Goal: Information Seeking & Learning: Get advice/opinions

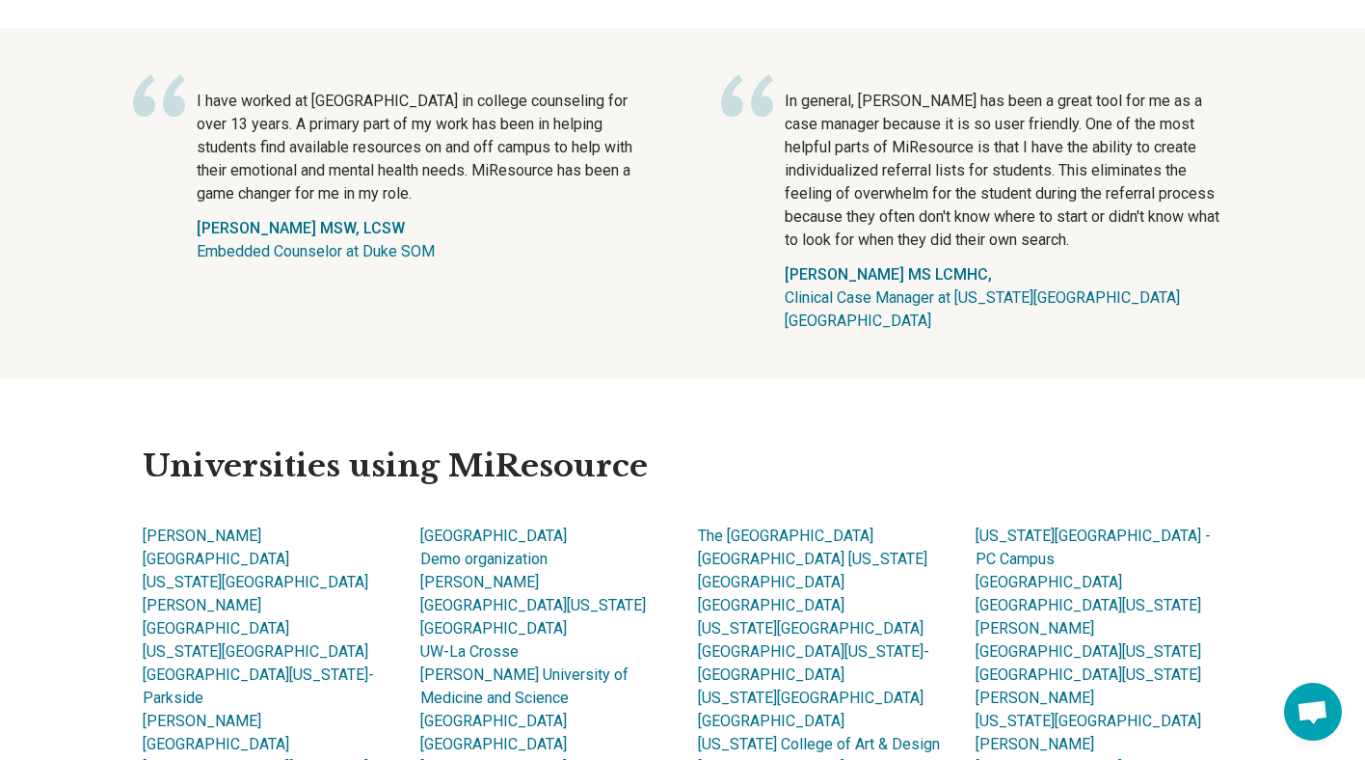
scroll to position [880, 0]
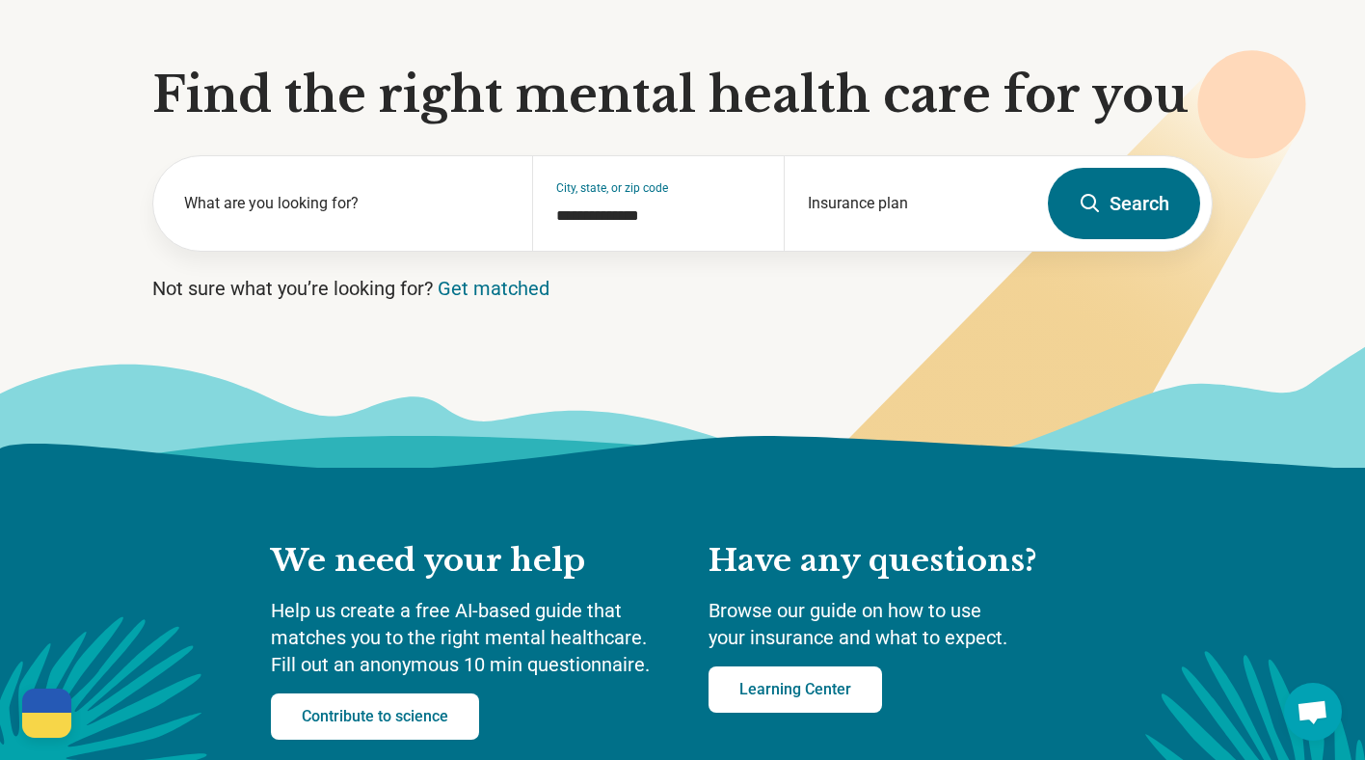
scroll to position [124, 0]
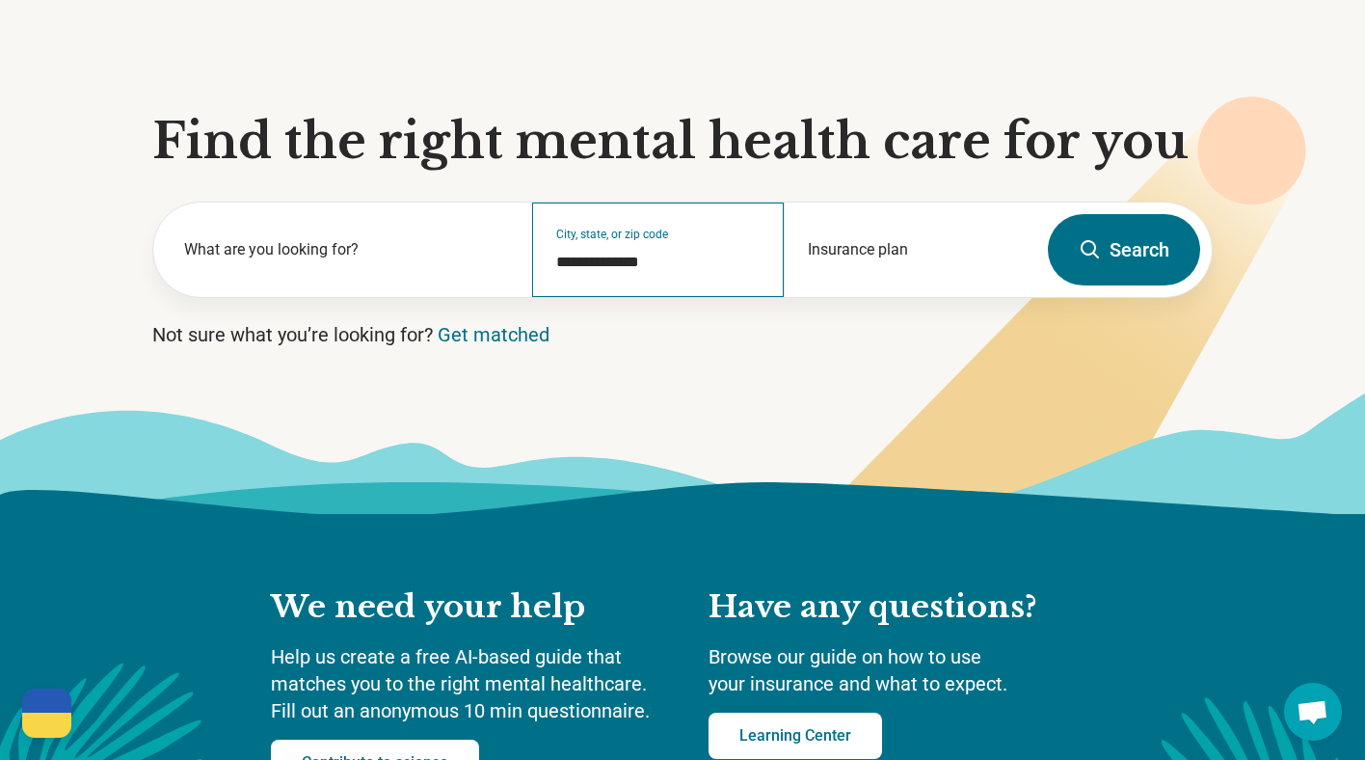
click at [616, 232] on div "**********" at bounding box center [658, 249] width 253 height 94
click at [646, 258] on input "**********" at bounding box center [658, 262] width 205 height 23
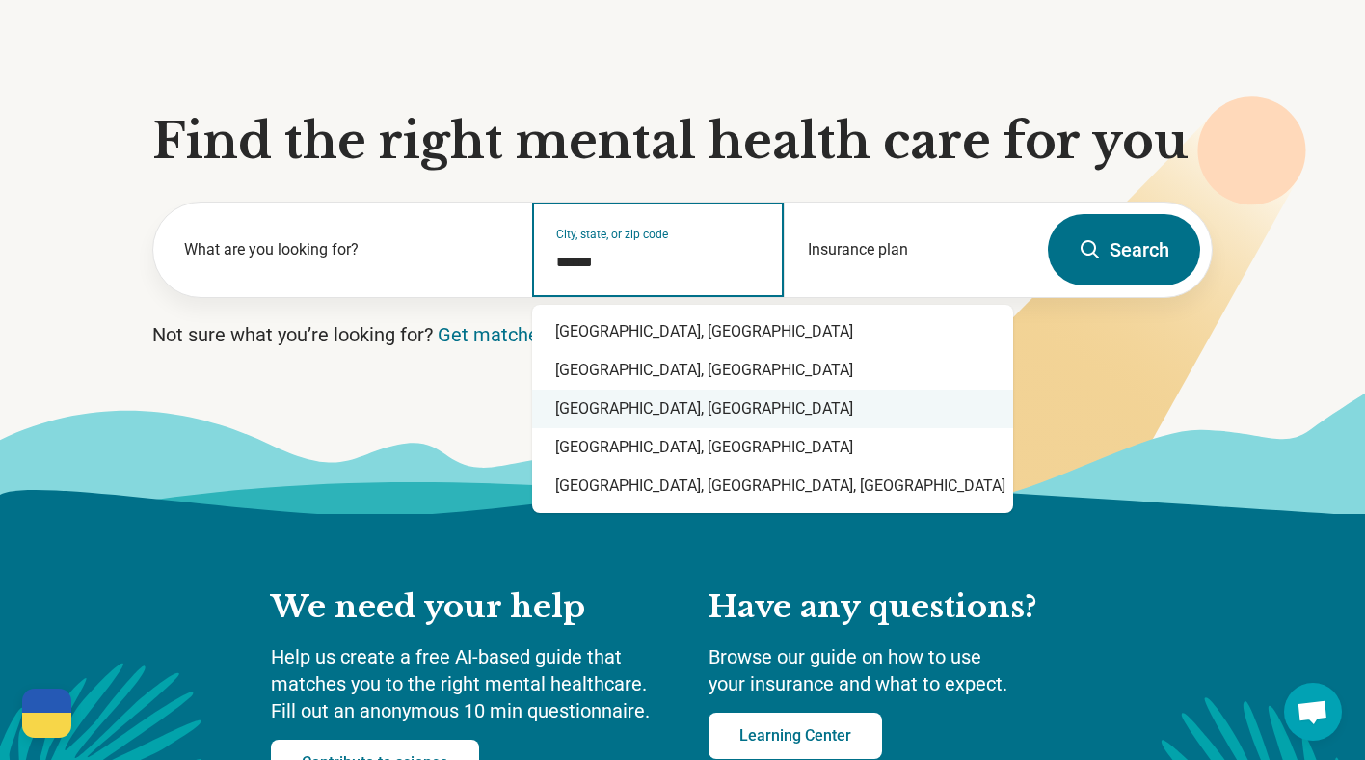
click at [636, 411] on div "Durham, NC" at bounding box center [772, 408] width 481 height 39
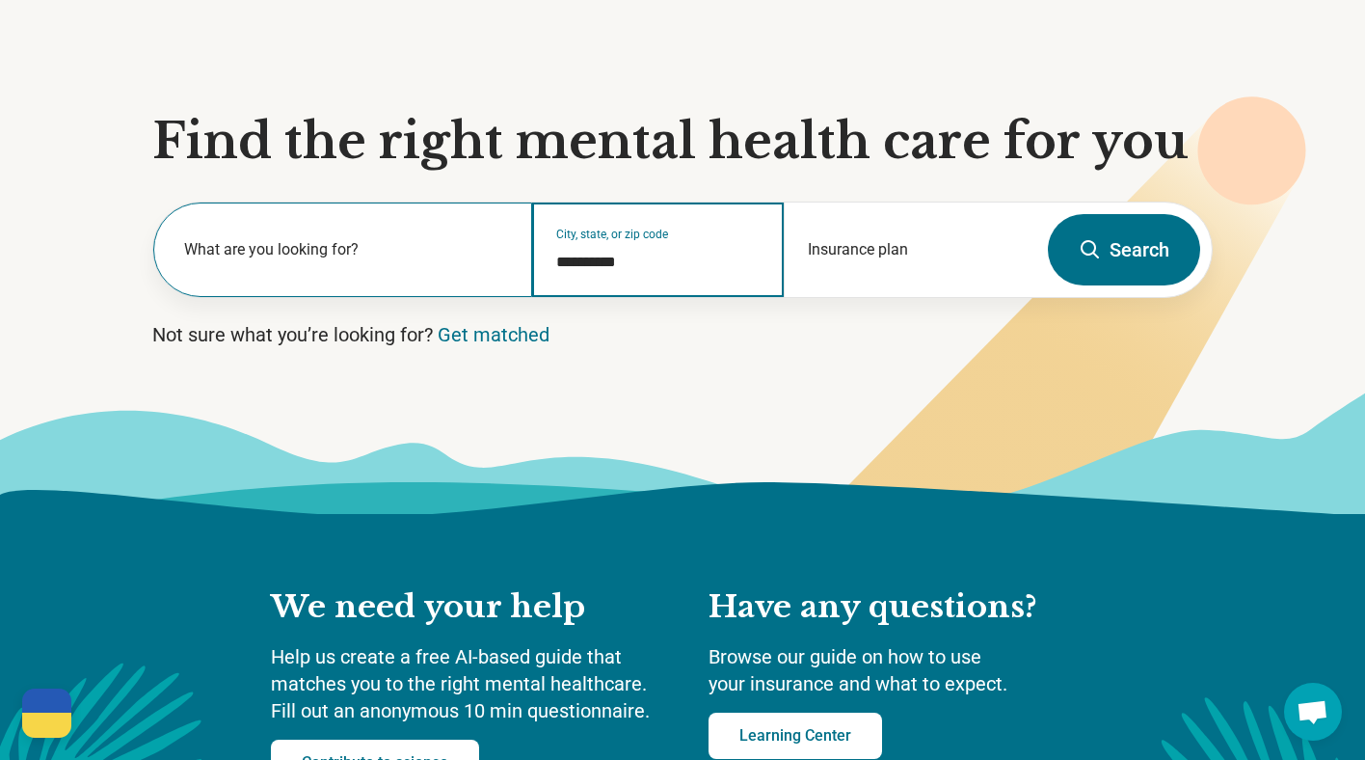
type input "**********"
click at [362, 248] on label "What are you looking for?" at bounding box center [346, 249] width 325 height 23
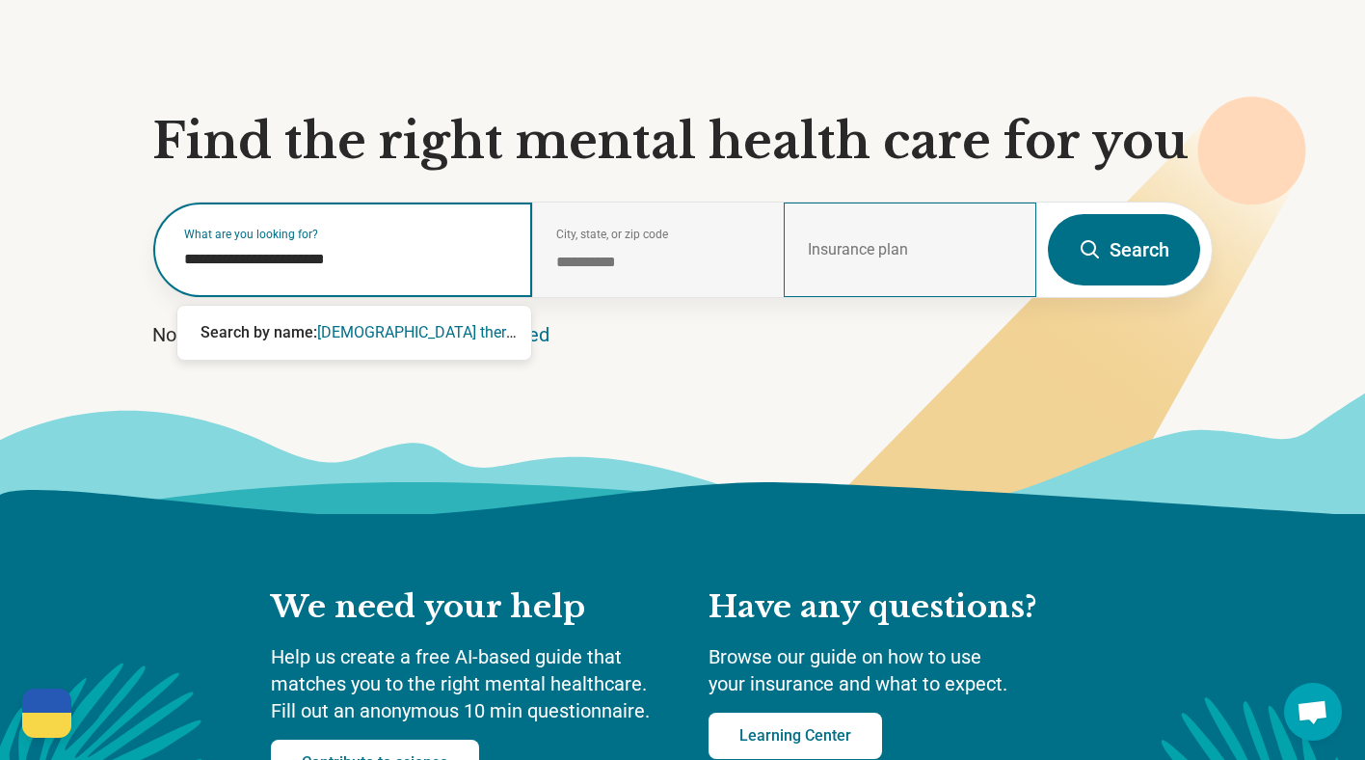
type input "**********"
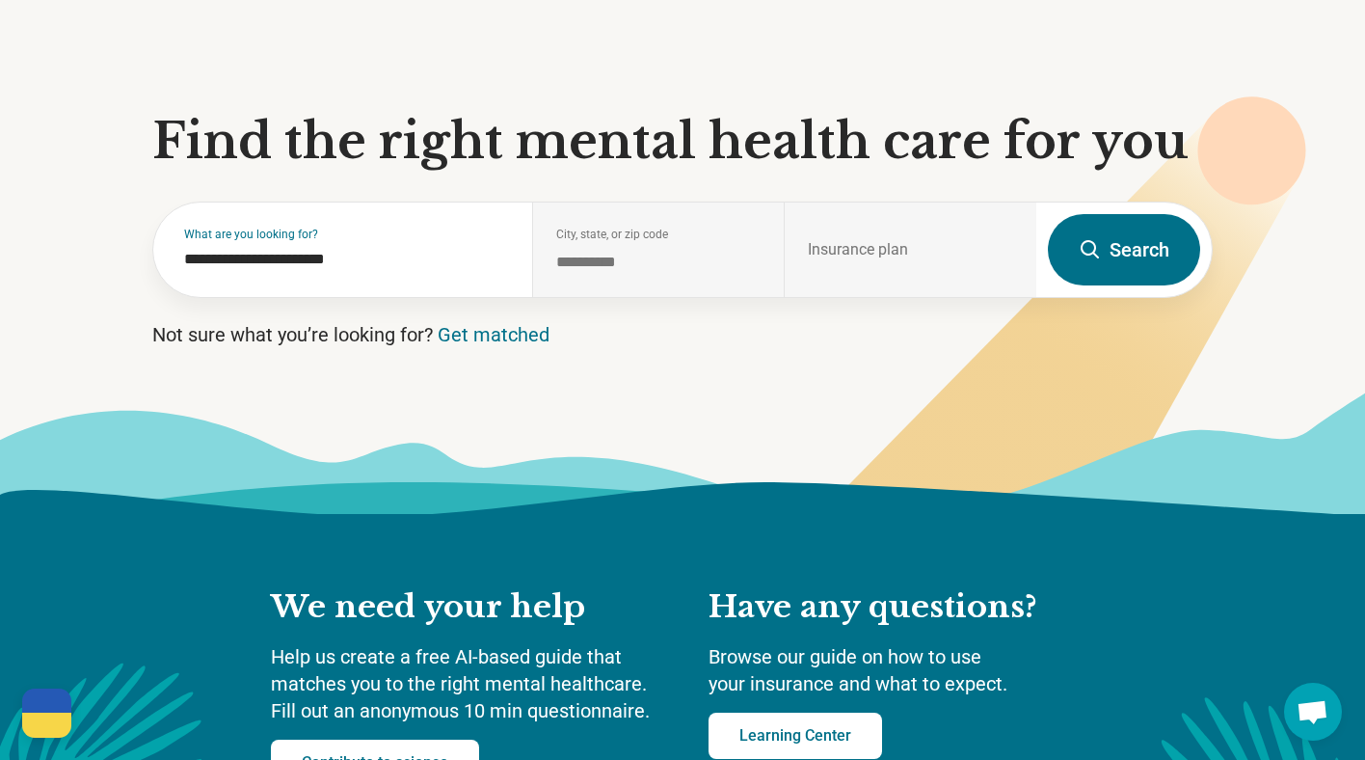
click at [1108, 258] on button "Search" at bounding box center [1124, 249] width 152 height 71
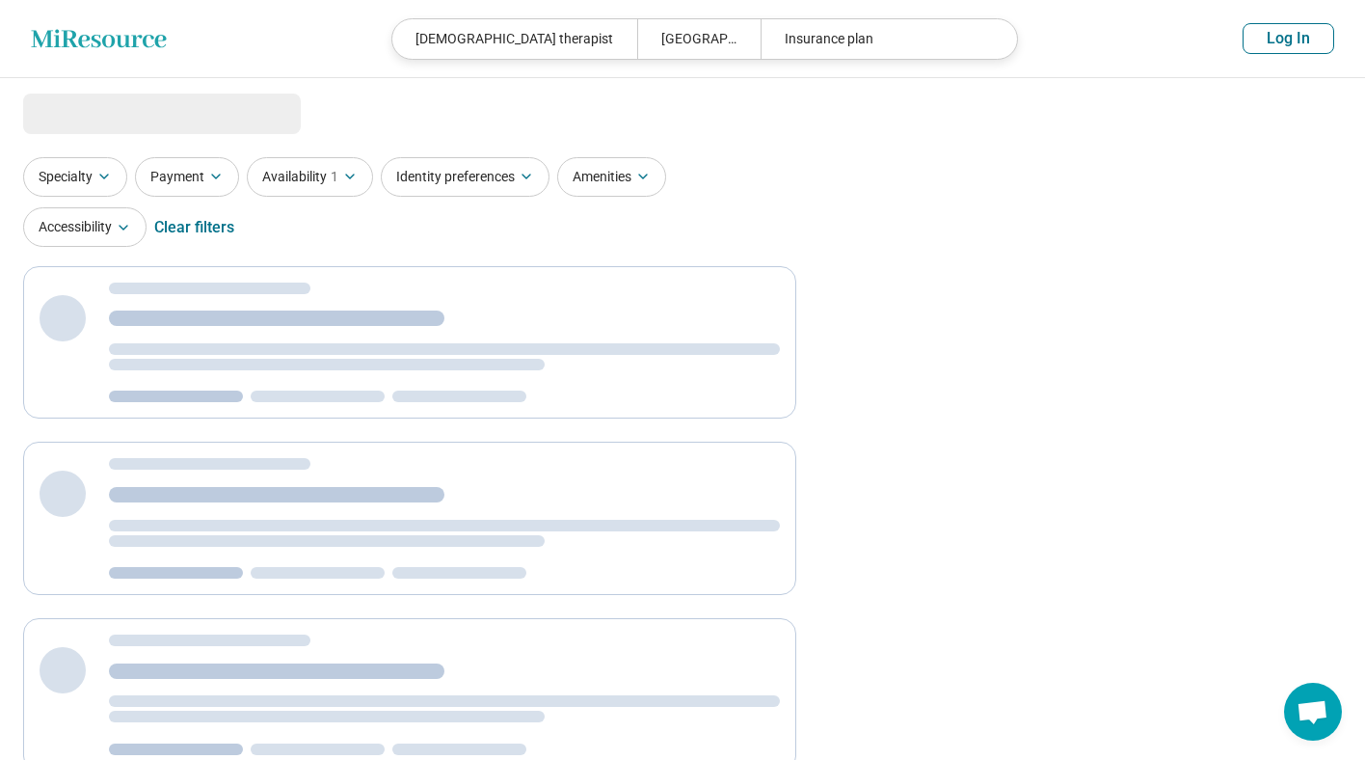
select select "***"
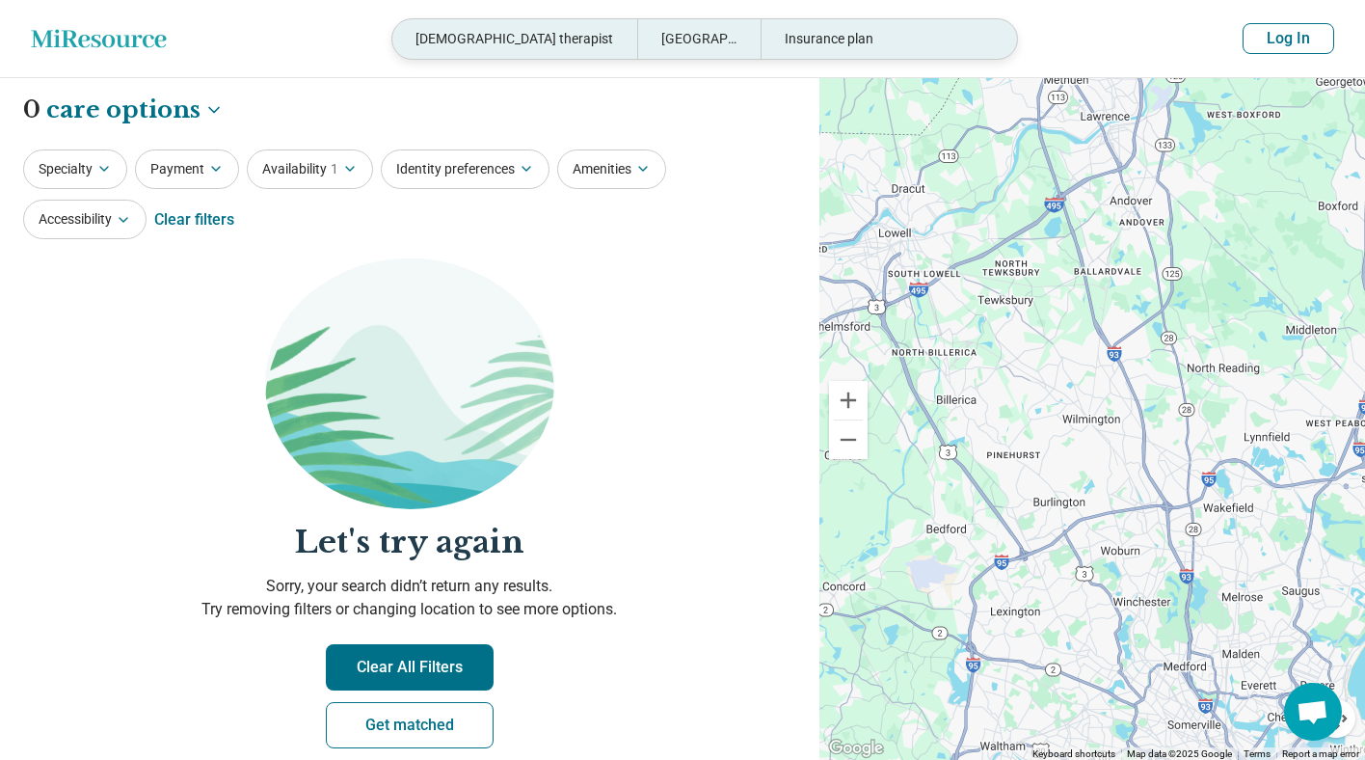
click at [862, 34] on div "Insurance plan" at bounding box center [883, 39] width 245 height 40
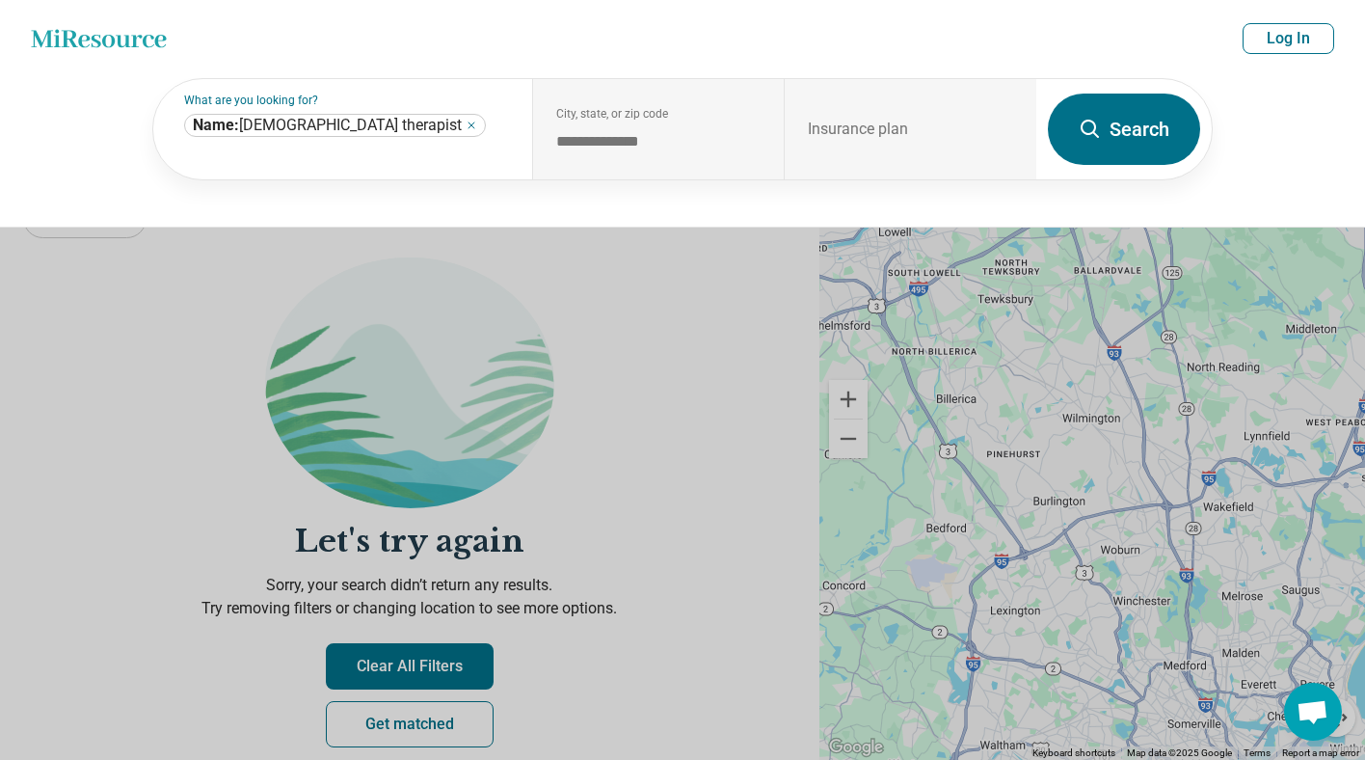
click at [630, 435] on button at bounding box center [682, 380] width 1365 height 760
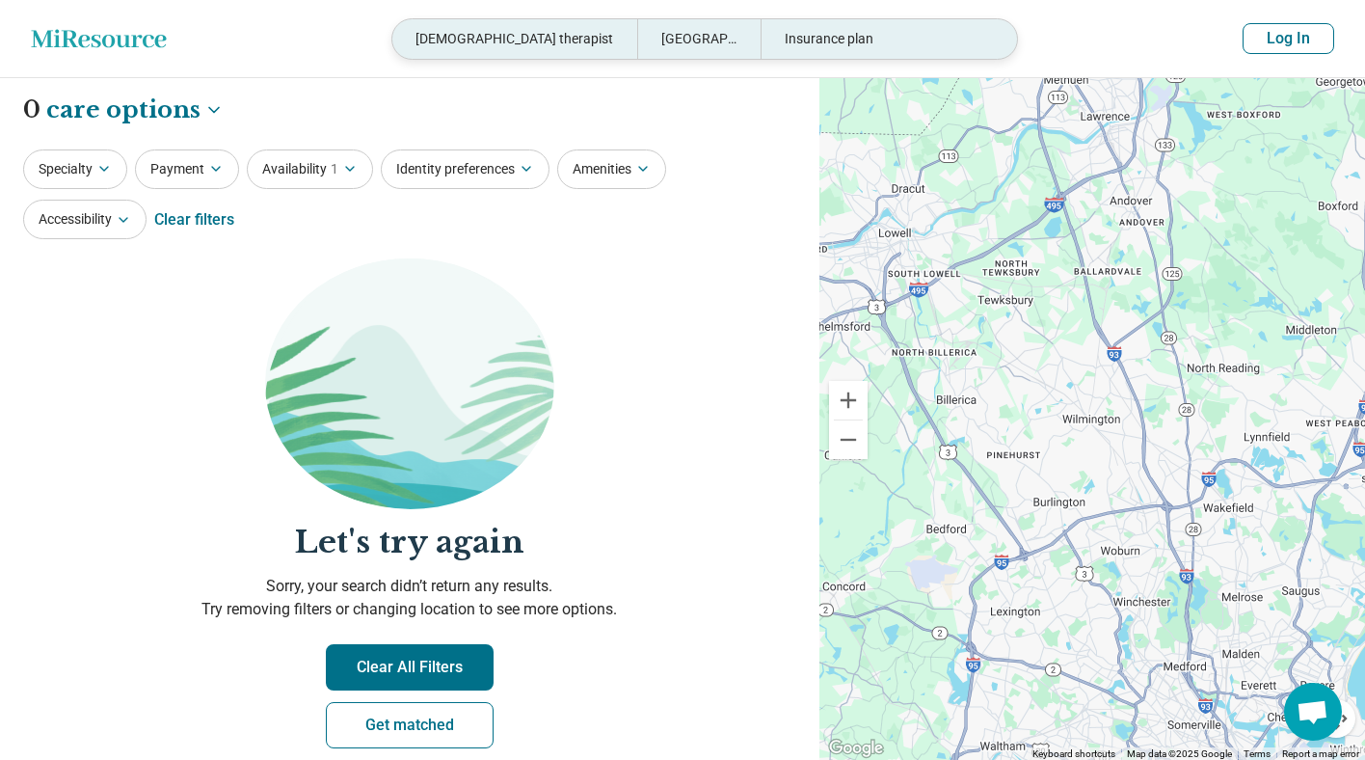
click at [499, 46] on div "asian american therapist" at bounding box center [514, 39] width 245 height 40
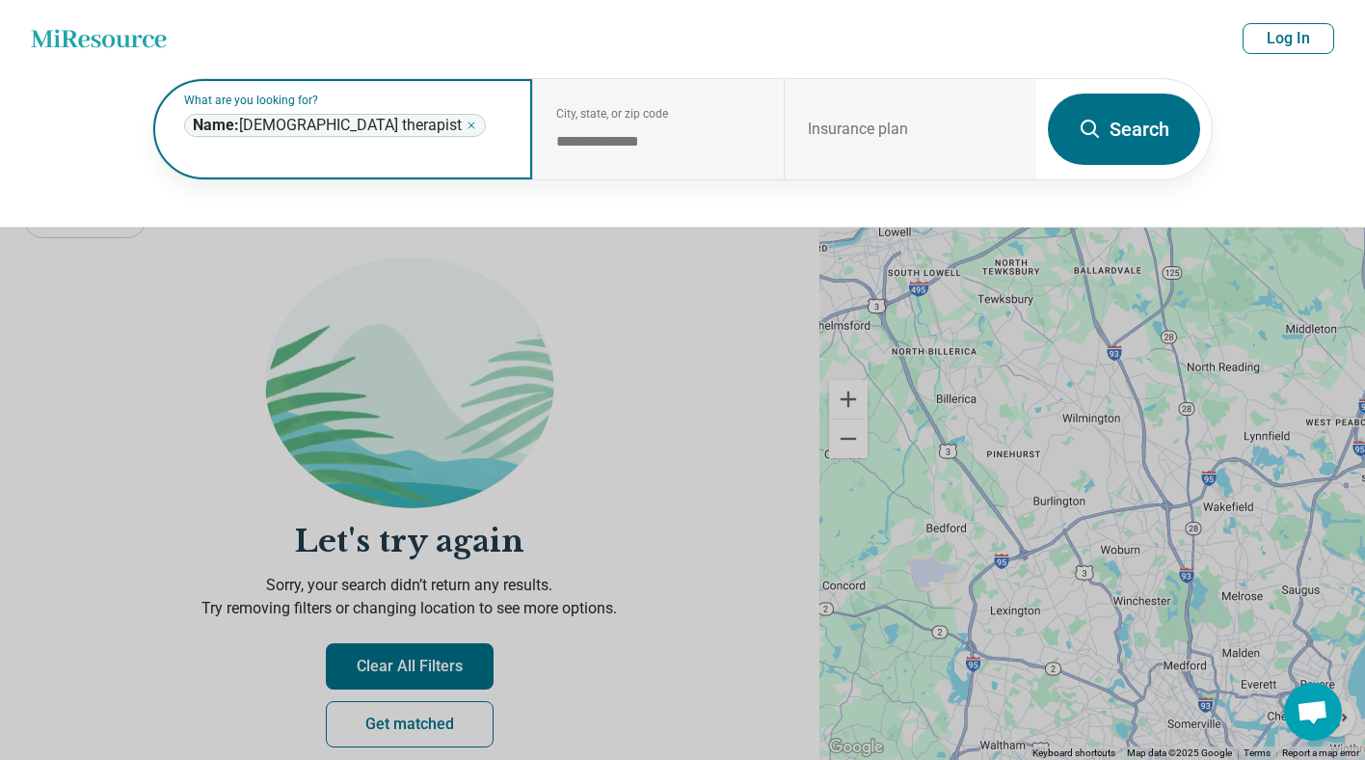
click at [466, 131] on icon "Remove" at bounding box center [472, 126] width 12 height 12
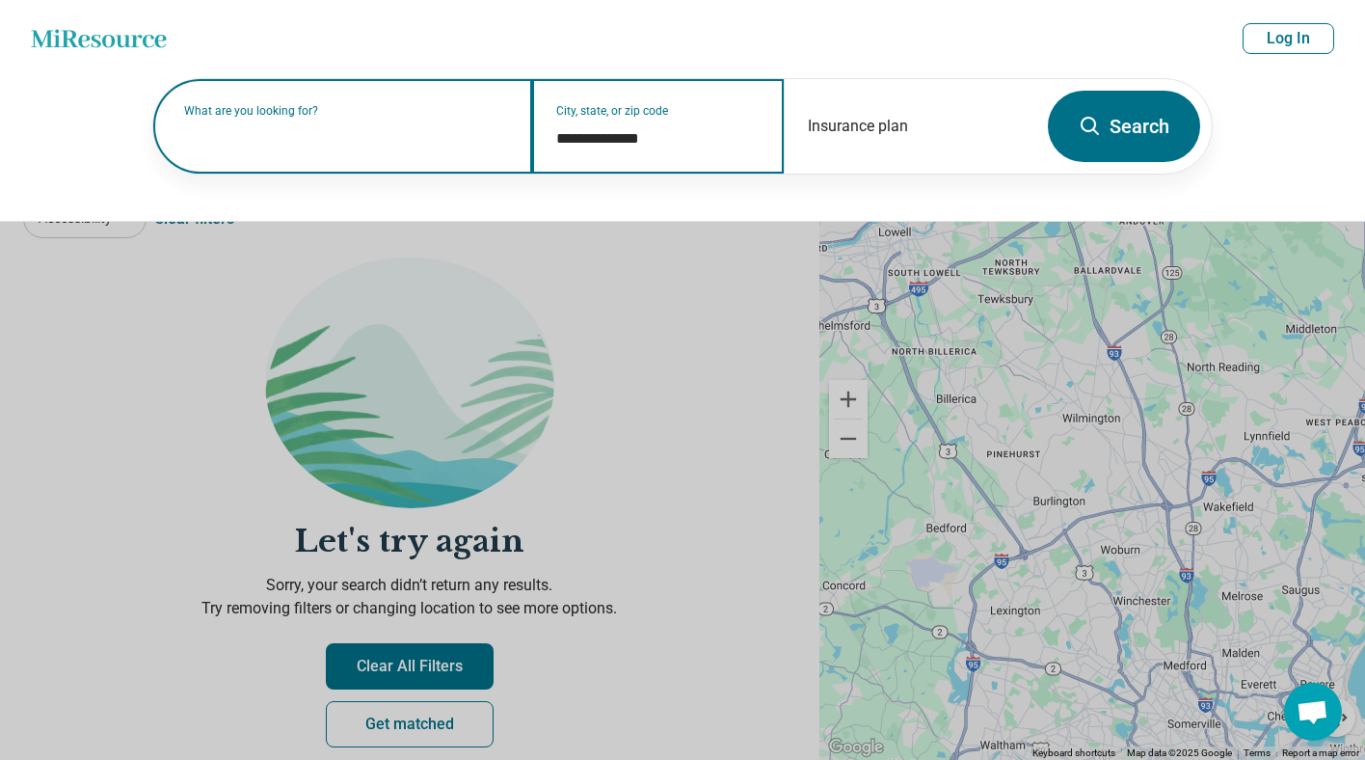
click at [619, 146] on input "**********" at bounding box center [658, 138] width 205 height 23
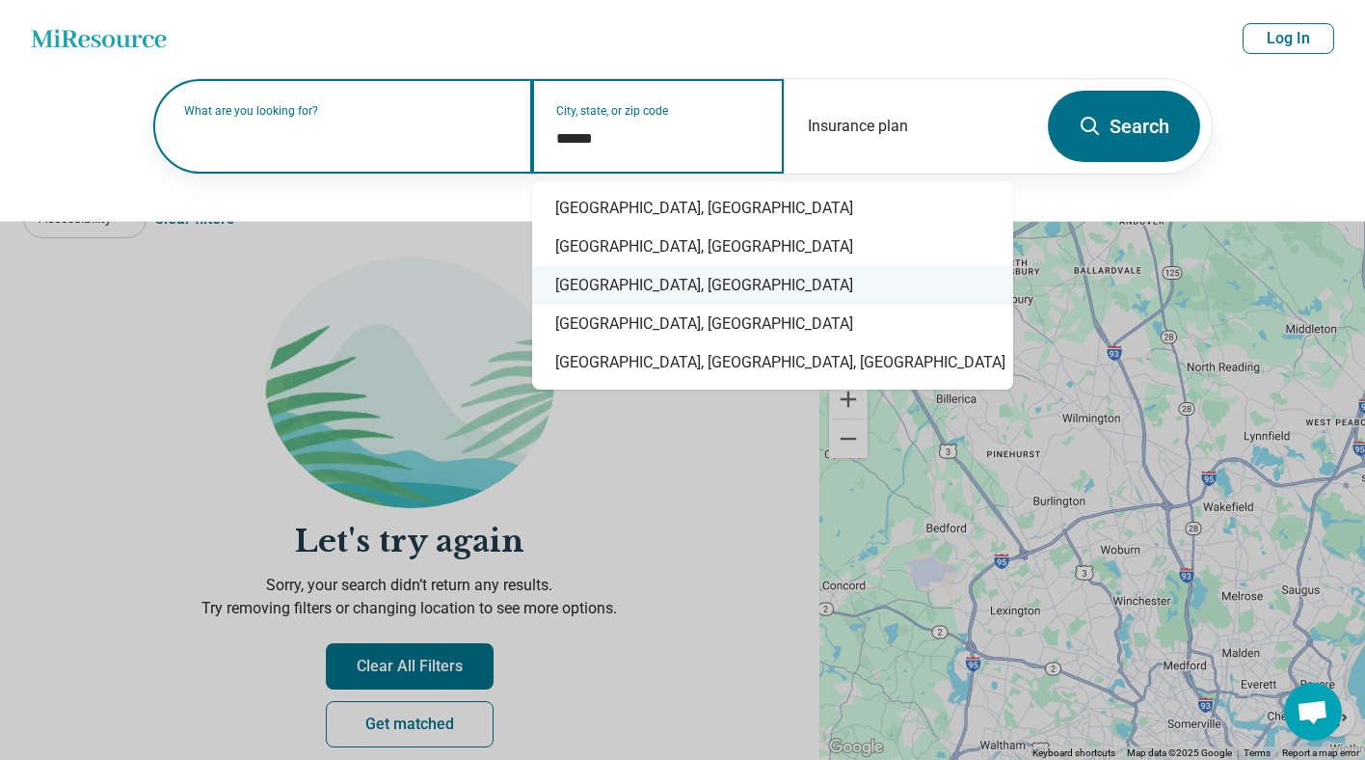
click at [635, 287] on div "[GEOGRAPHIC_DATA], [GEOGRAPHIC_DATA]" at bounding box center [772, 285] width 481 height 39
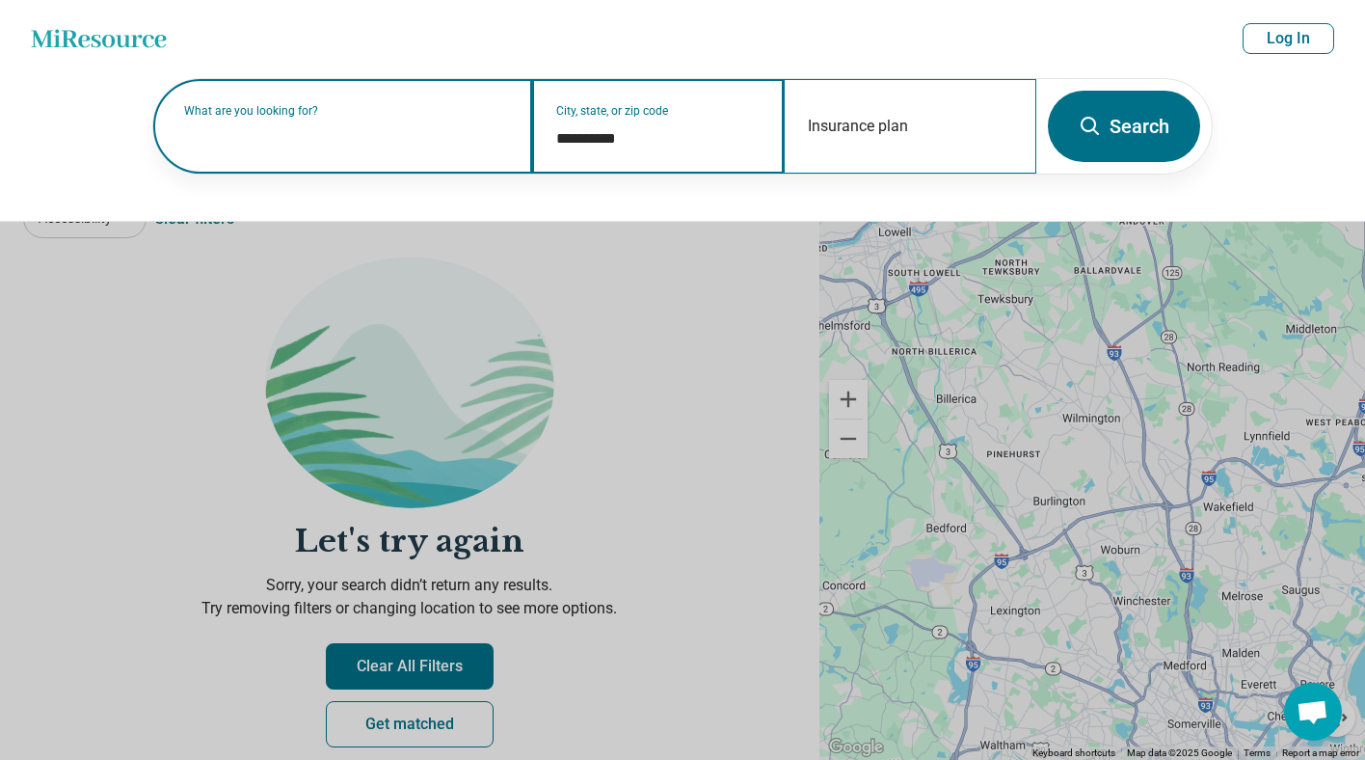
type input "**********"
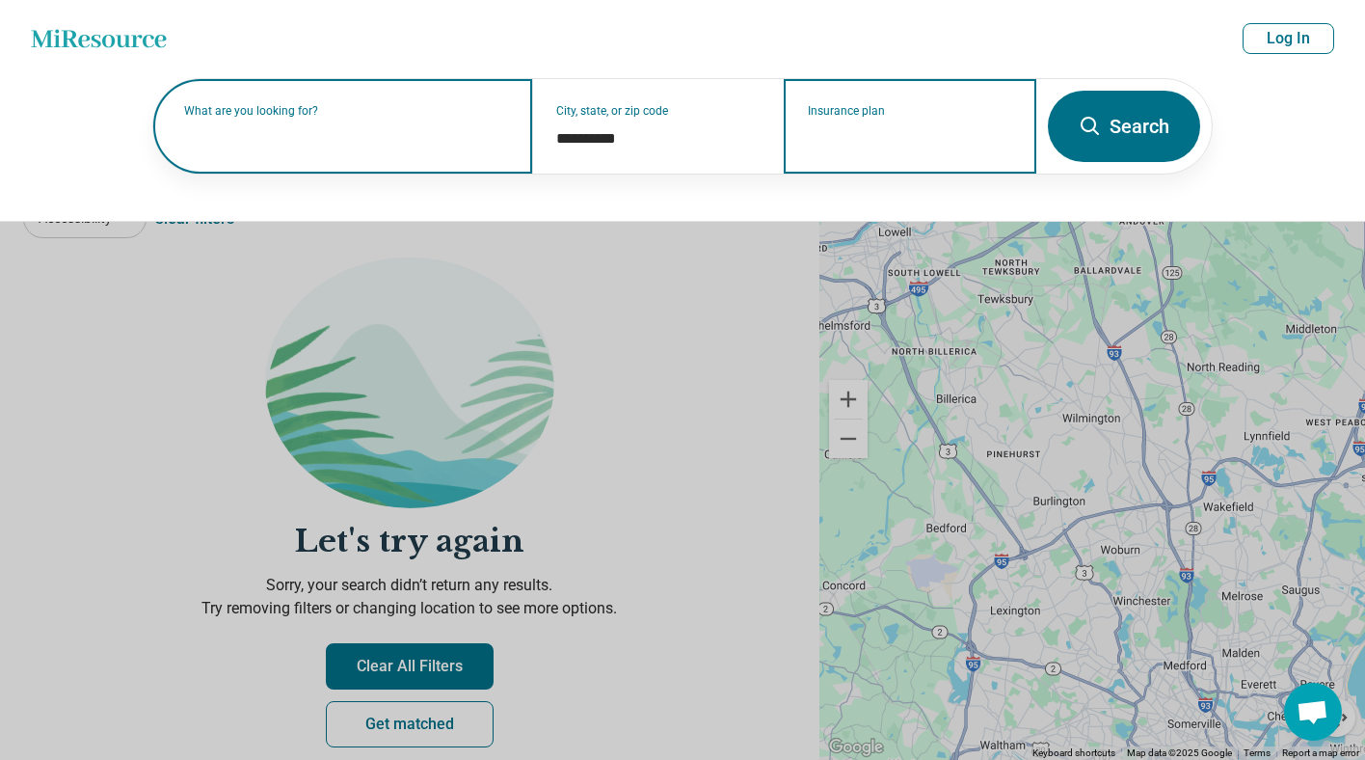
click at [924, 131] on input "Insurance plan" at bounding box center [910, 138] width 205 height 23
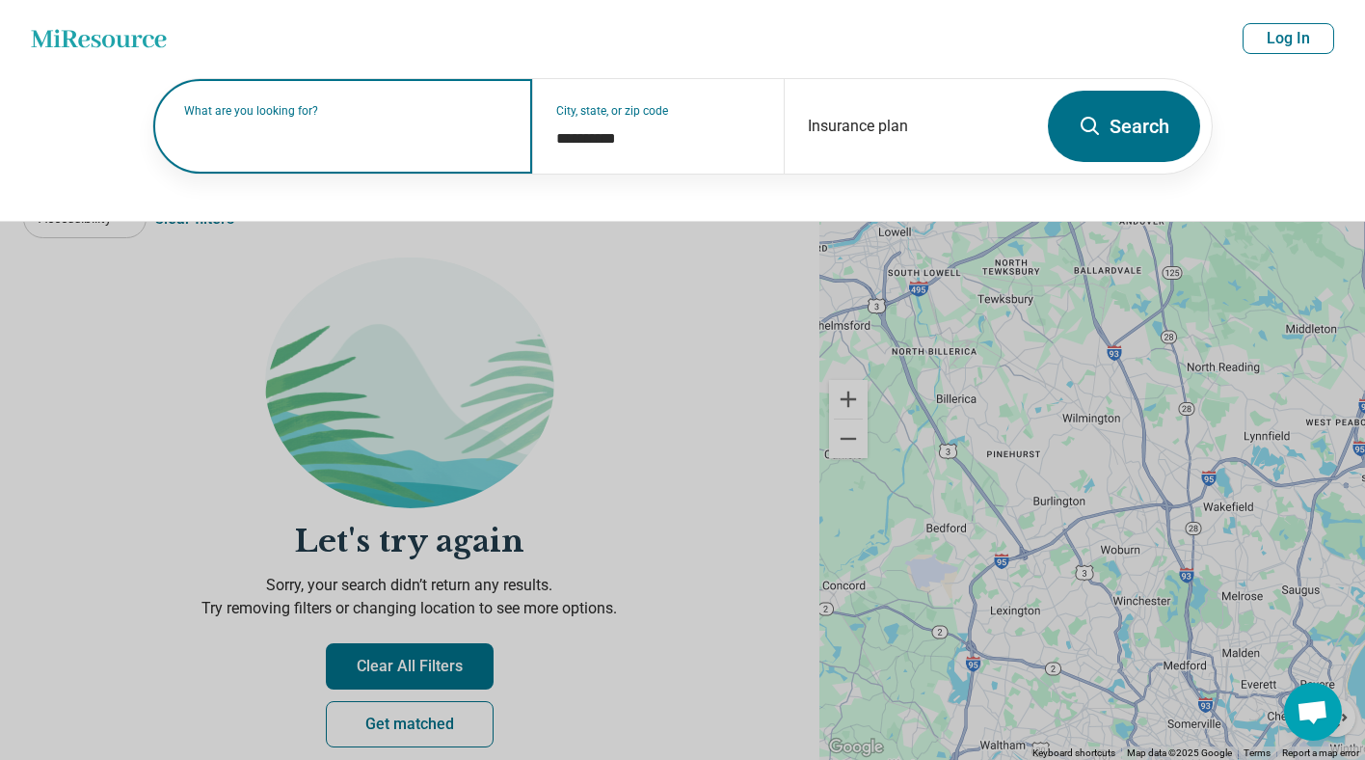
click at [1097, 124] on icon at bounding box center [1090, 126] width 23 height 23
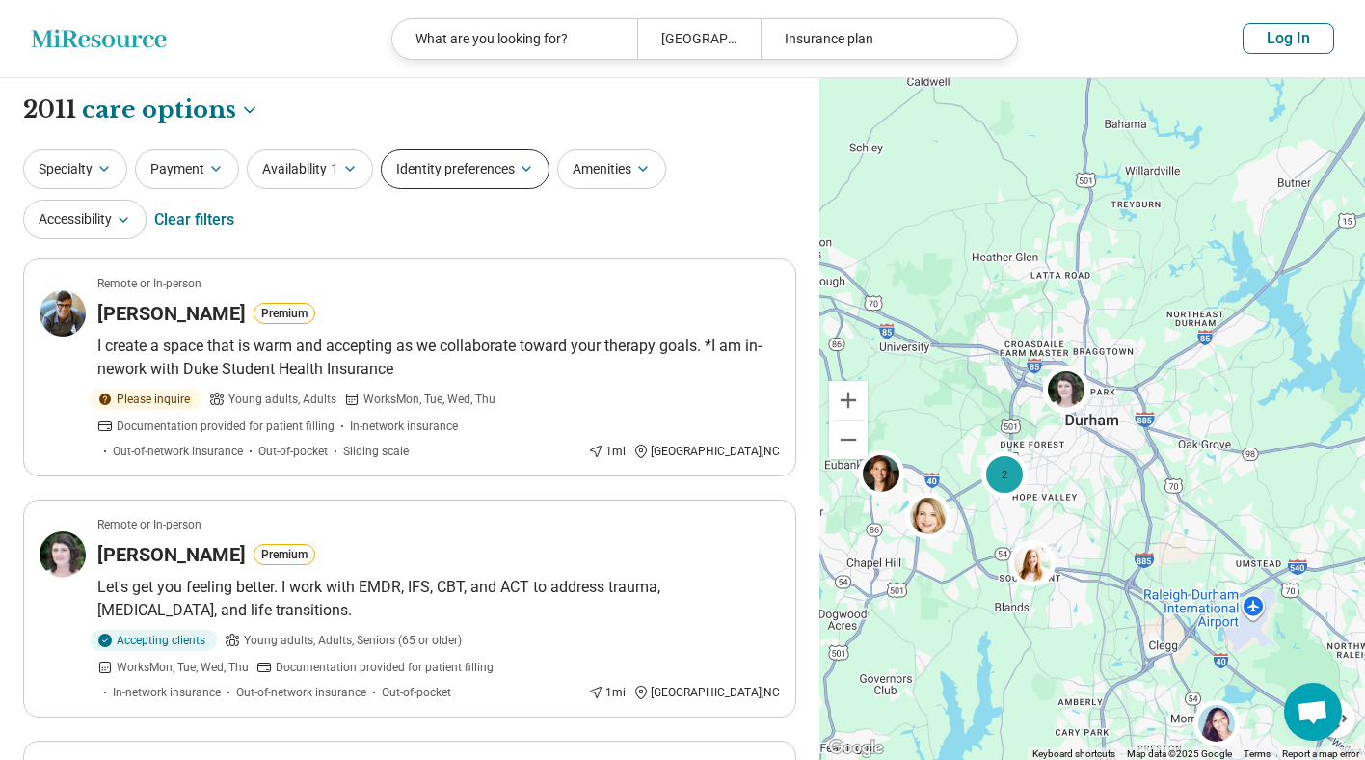
click at [532, 164] on icon "button" at bounding box center [526, 168] width 15 height 15
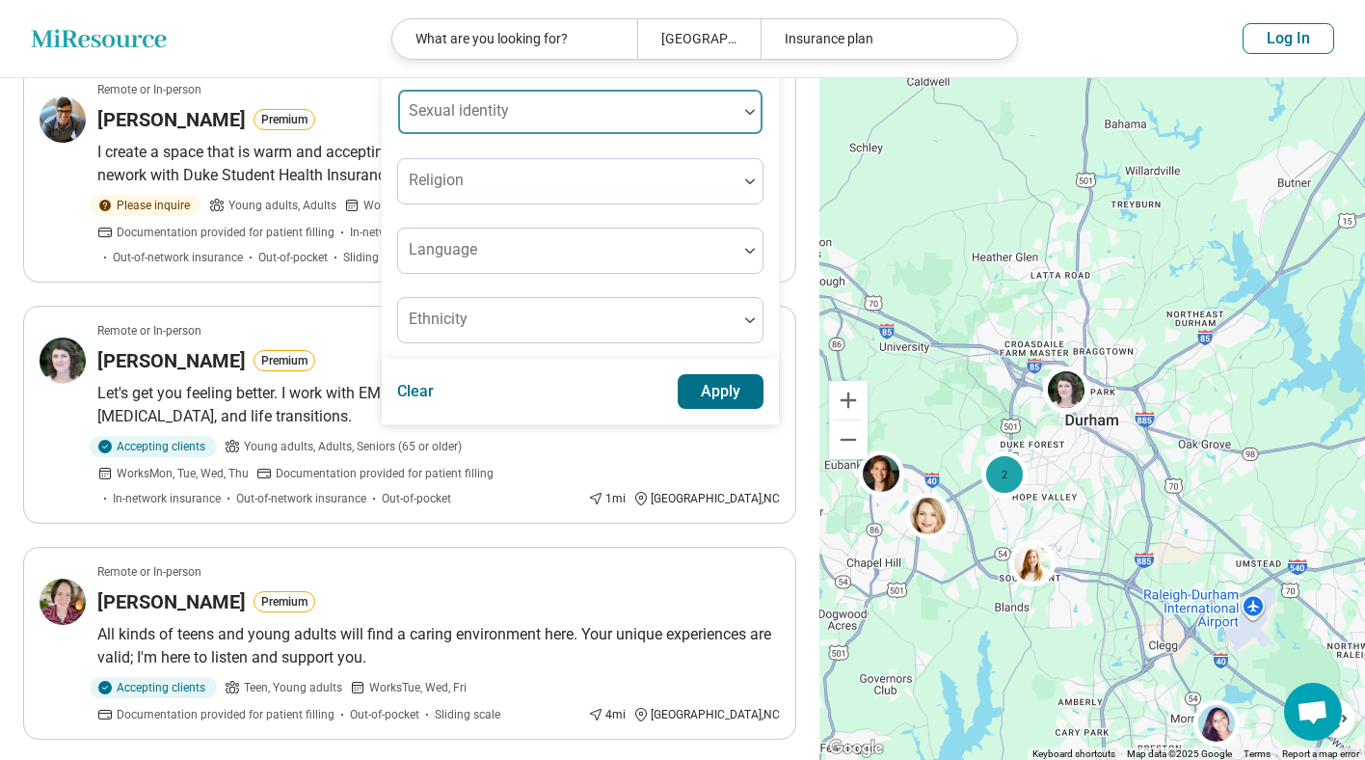
scroll to position [195, 0]
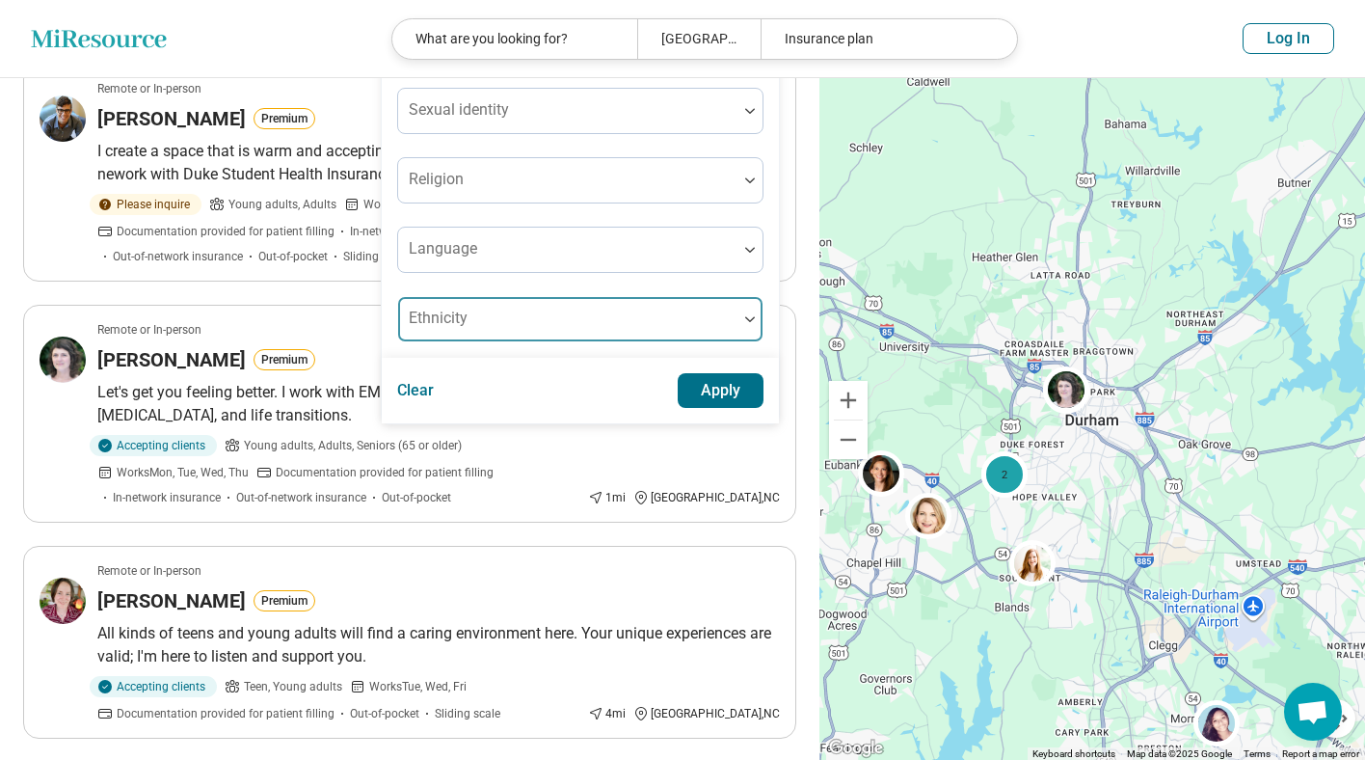
click at [700, 307] on div at bounding box center [567, 319] width 339 height 42
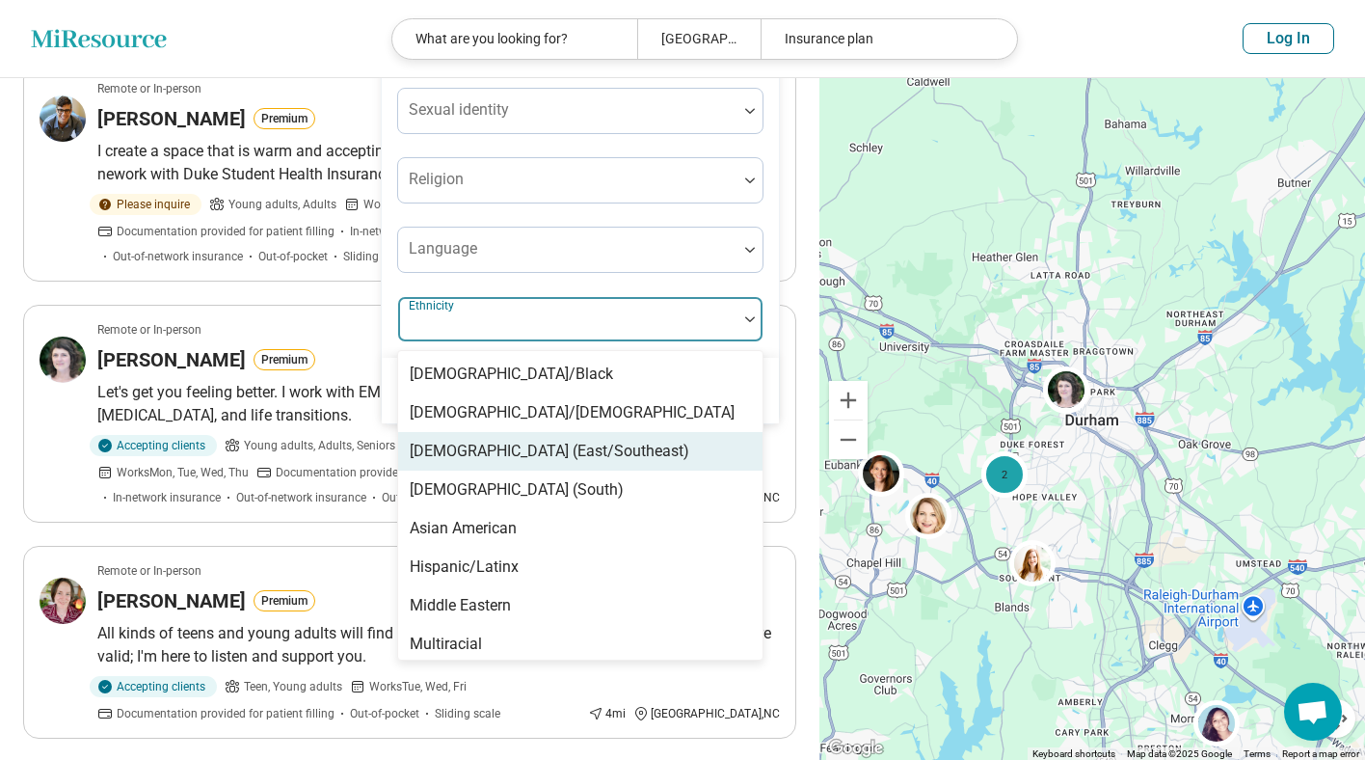
click at [632, 452] on div "Asian (East/Southeast)" at bounding box center [580, 451] width 364 height 39
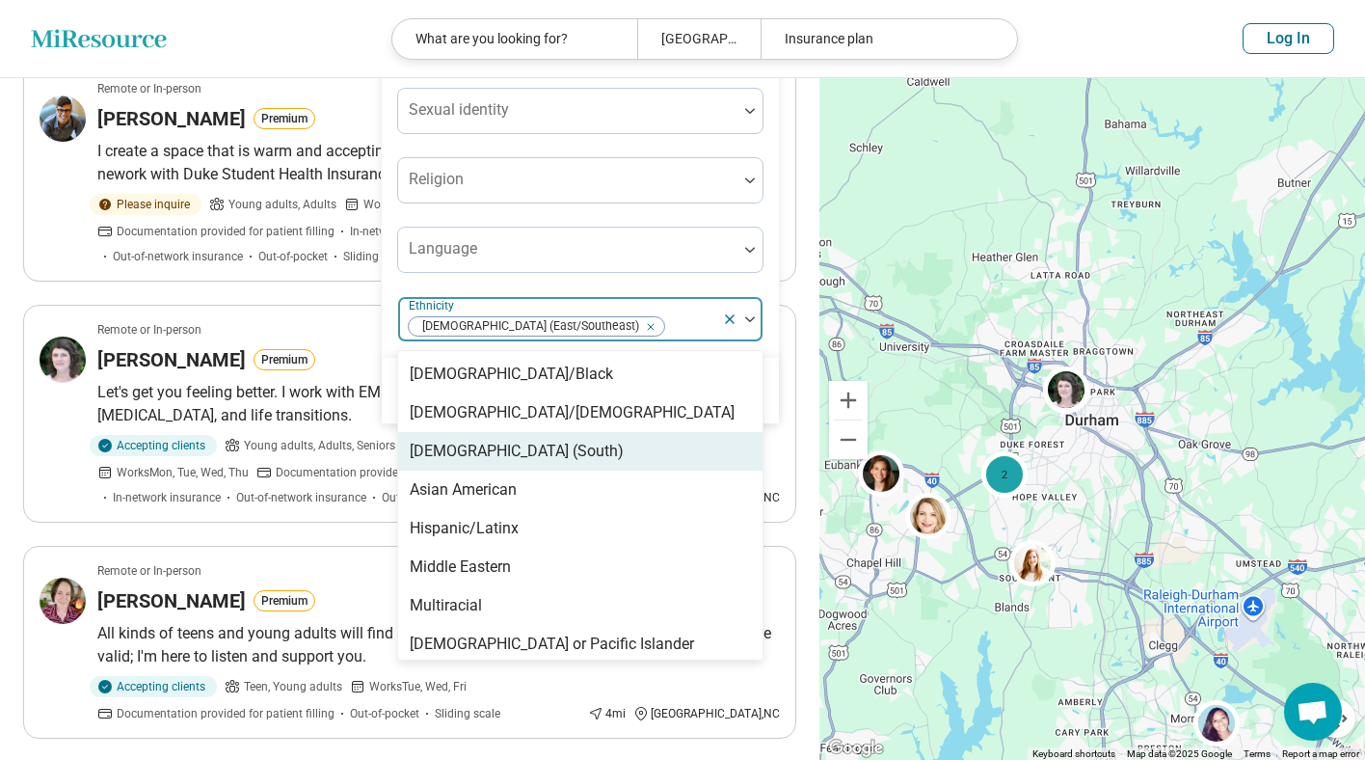
click at [511, 449] on div "Asian (South)" at bounding box center [580, 451] width 364 height 39
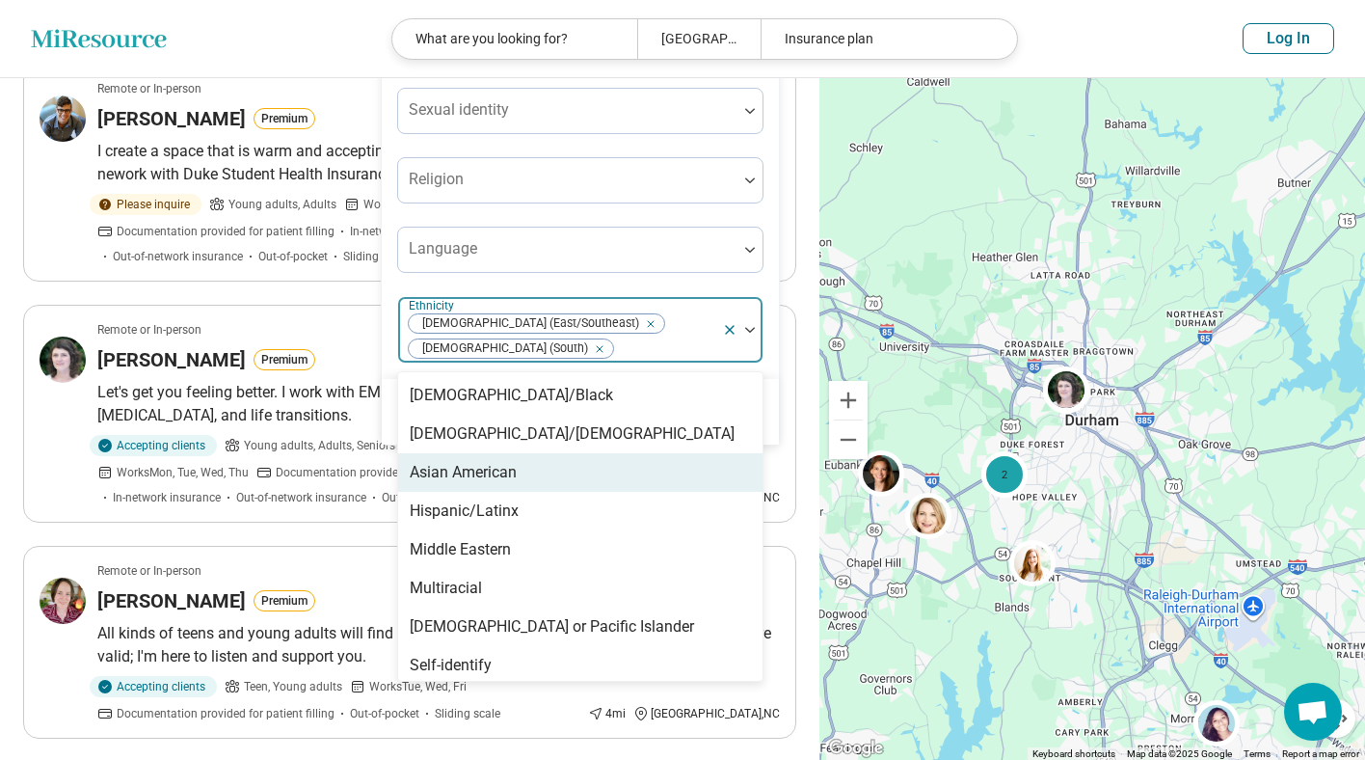
click at [523, 454] on div "Asian American" at bounding box center [580, 472] width 364 height 39
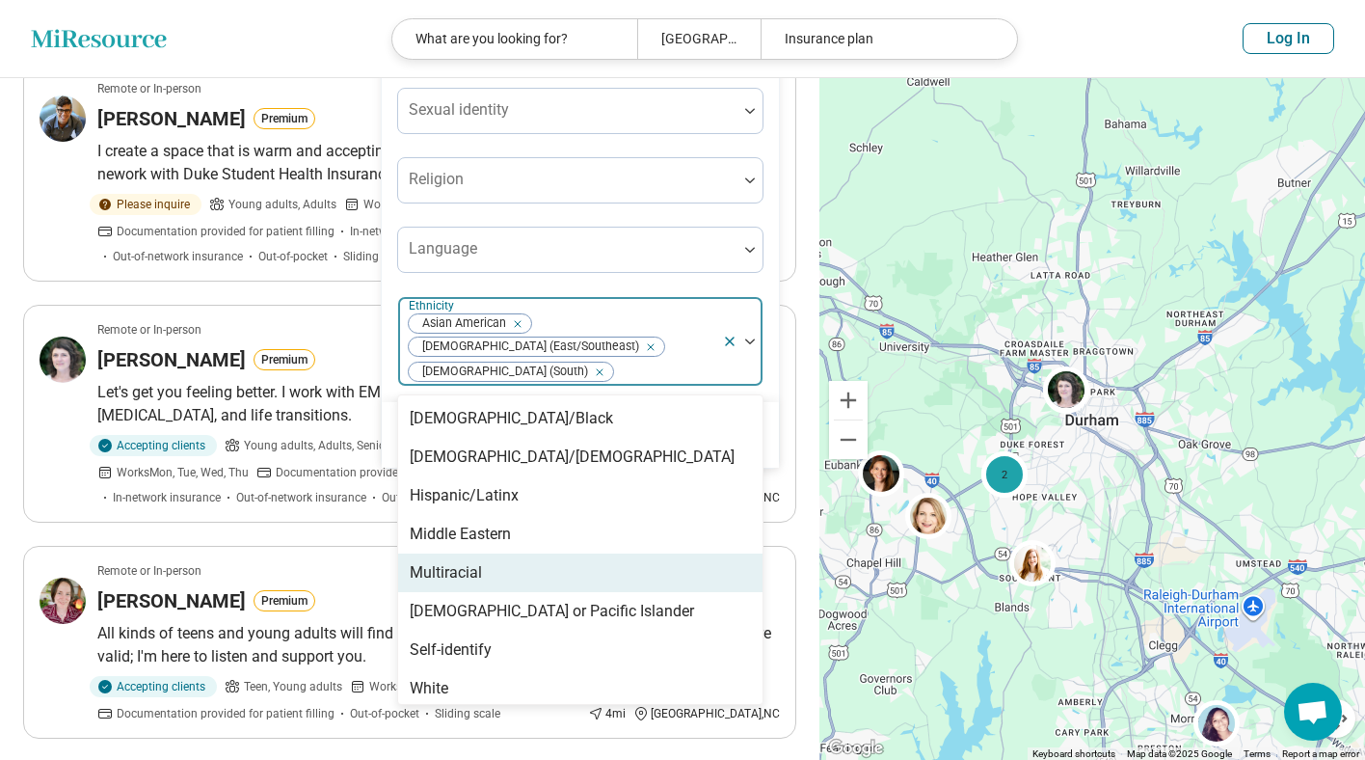
click at [463, 561] on div "Multiracial" at bounding box center [446, 572] width 72 height 23
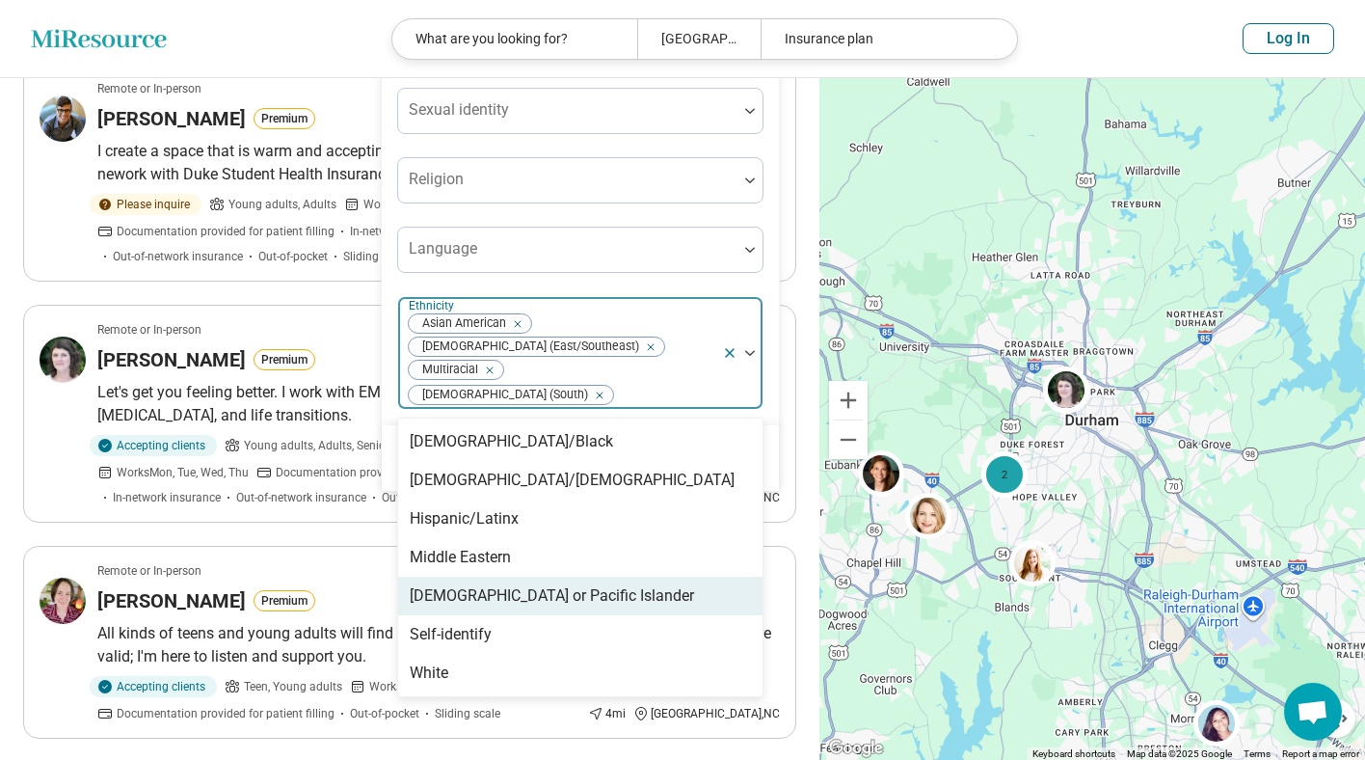
click at [476, 584] on div "Native Hawaiian or Pacific Islander" at bounding box center [552, 595] width 284 height 23
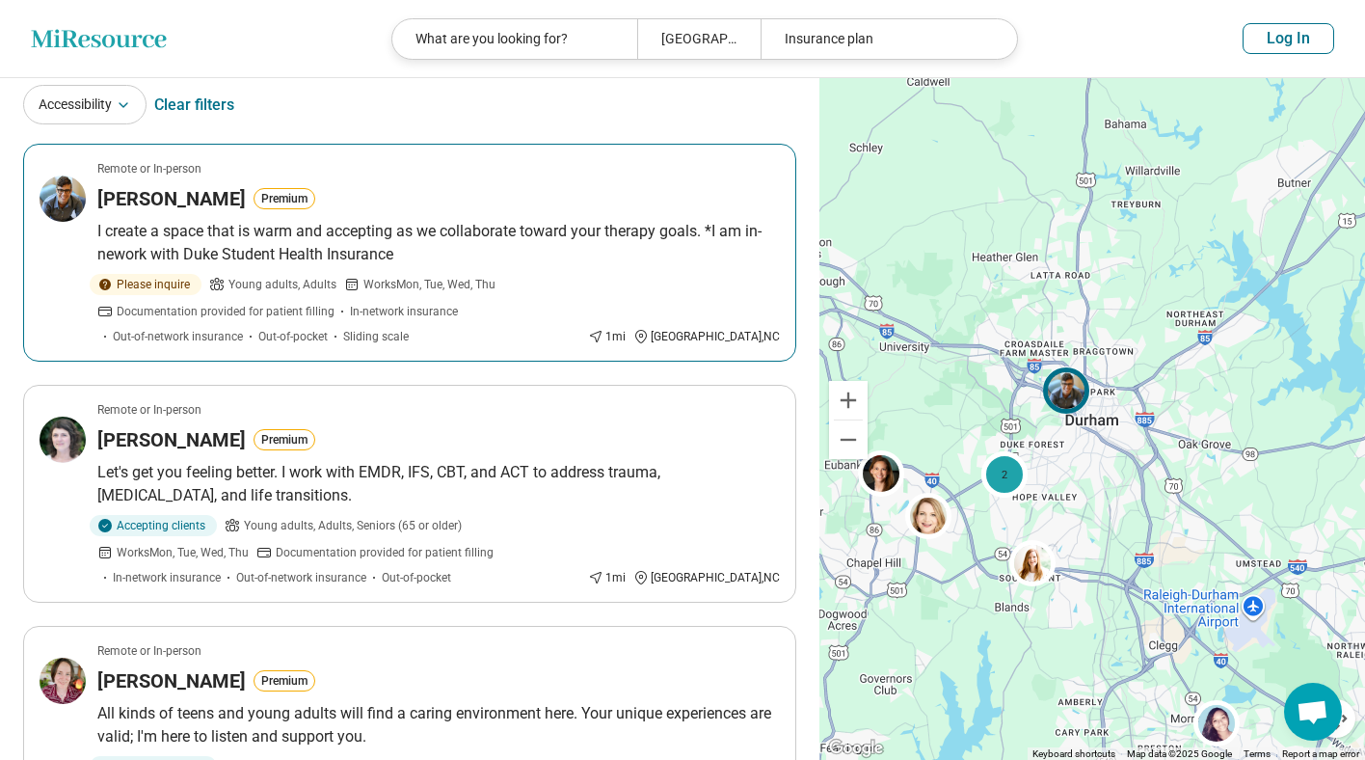
scroll to position [0, 0]
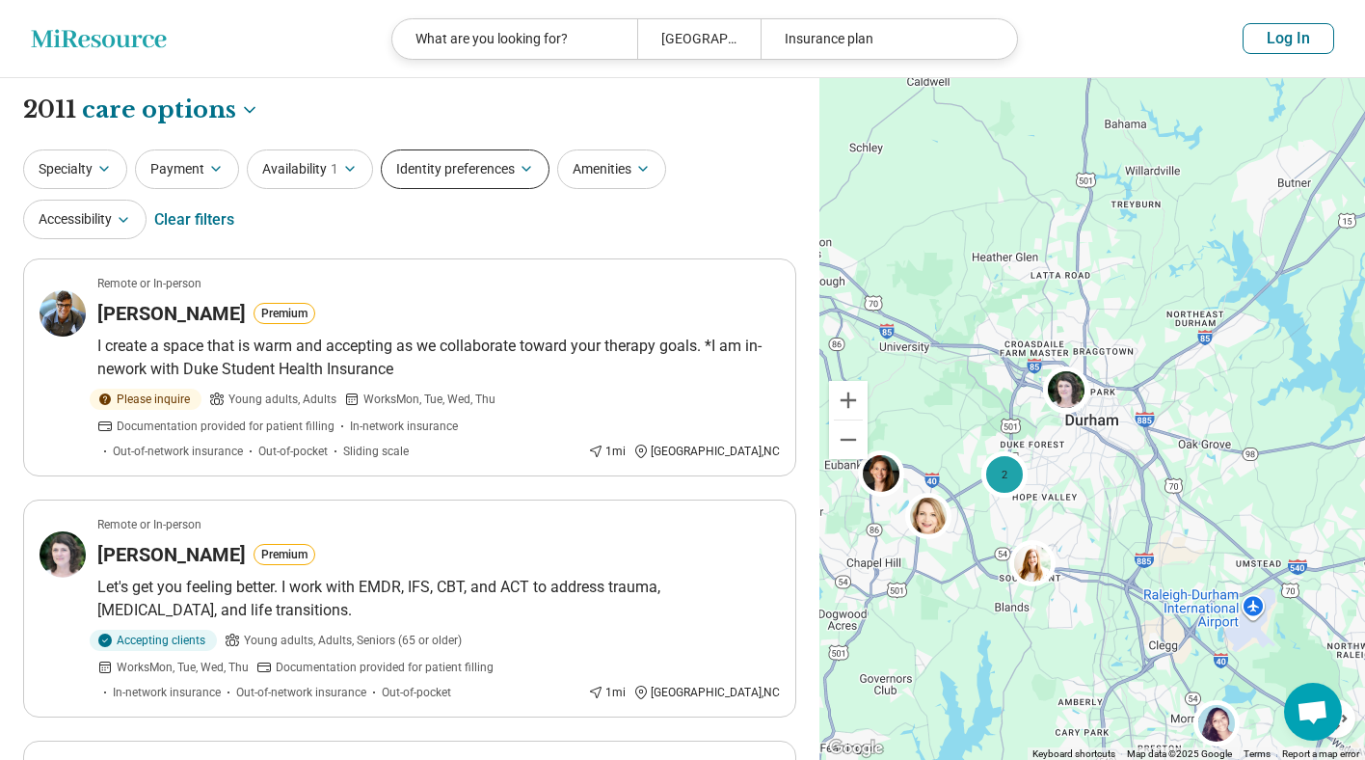
click at [506, 176] on button "Identity preferences" at bounding box center [465, 169] width 169 height 40
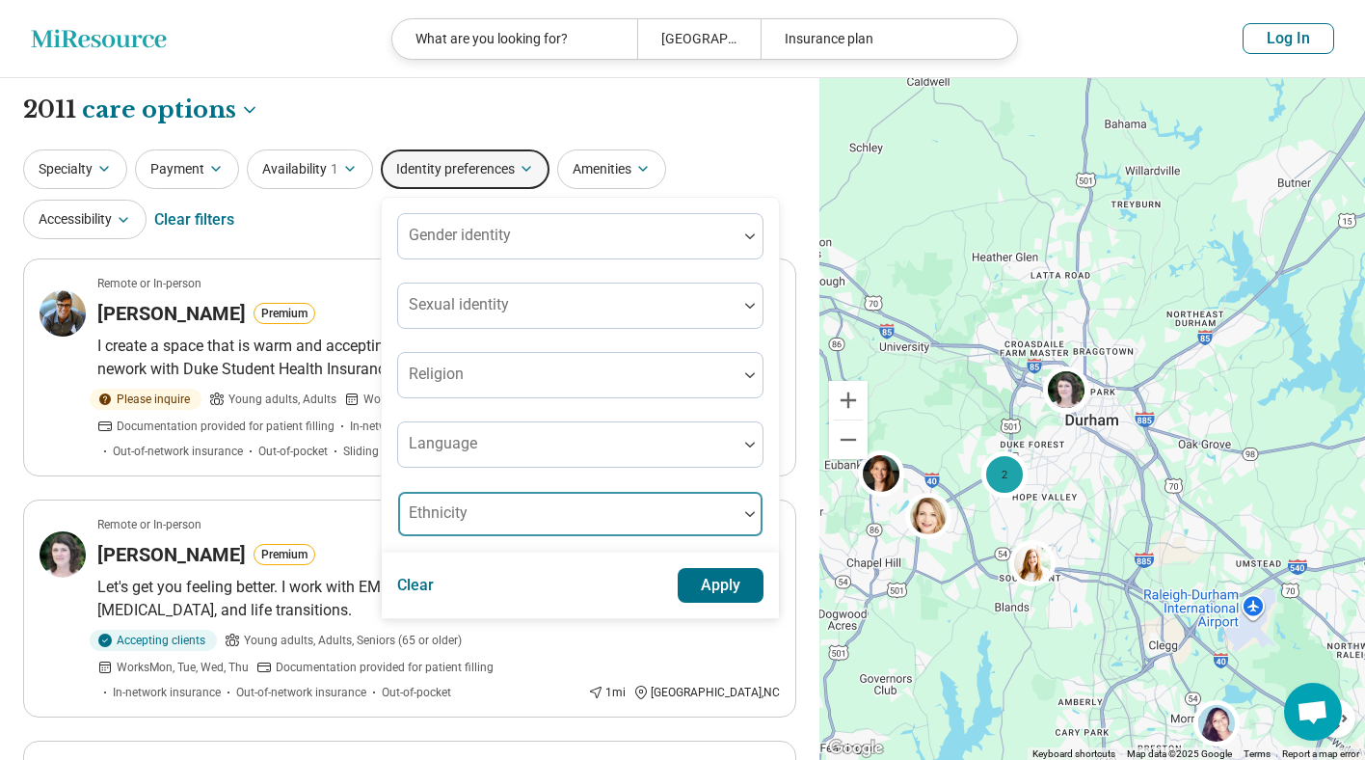
click at [737, 502] on div at bounding box center [749, 514] width 25 height 44
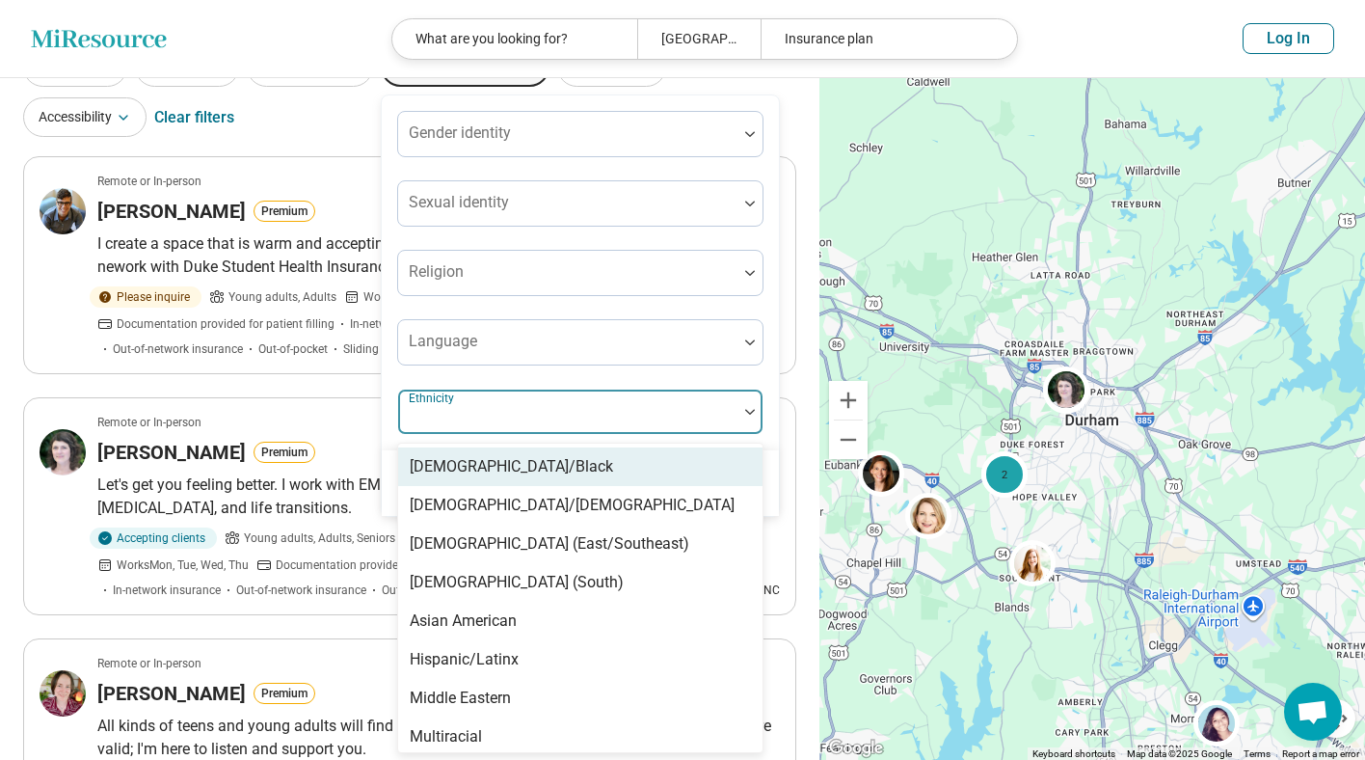
scroll to position [102, 0]
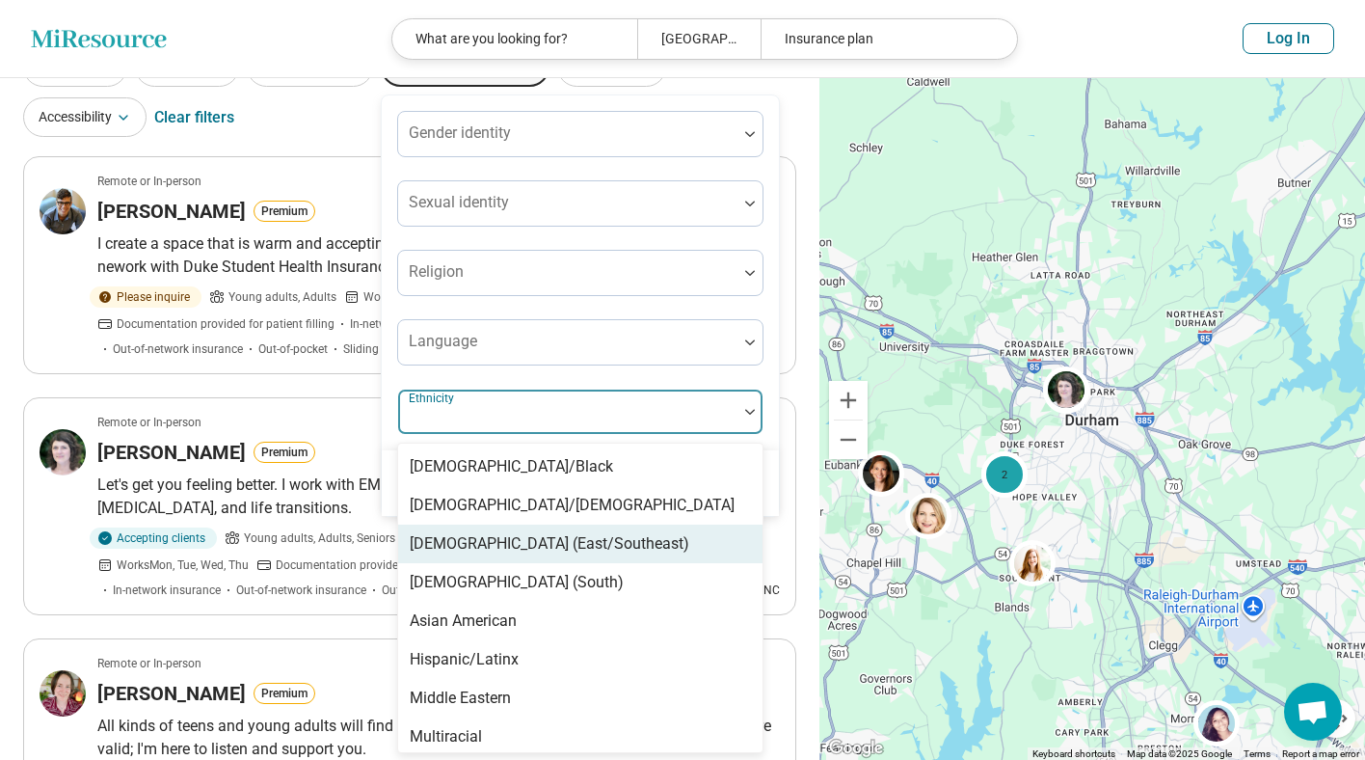
click at [654, 541] on div "Asian (East/Southeast)" at bounding box center [580, 543] width 364 height 39
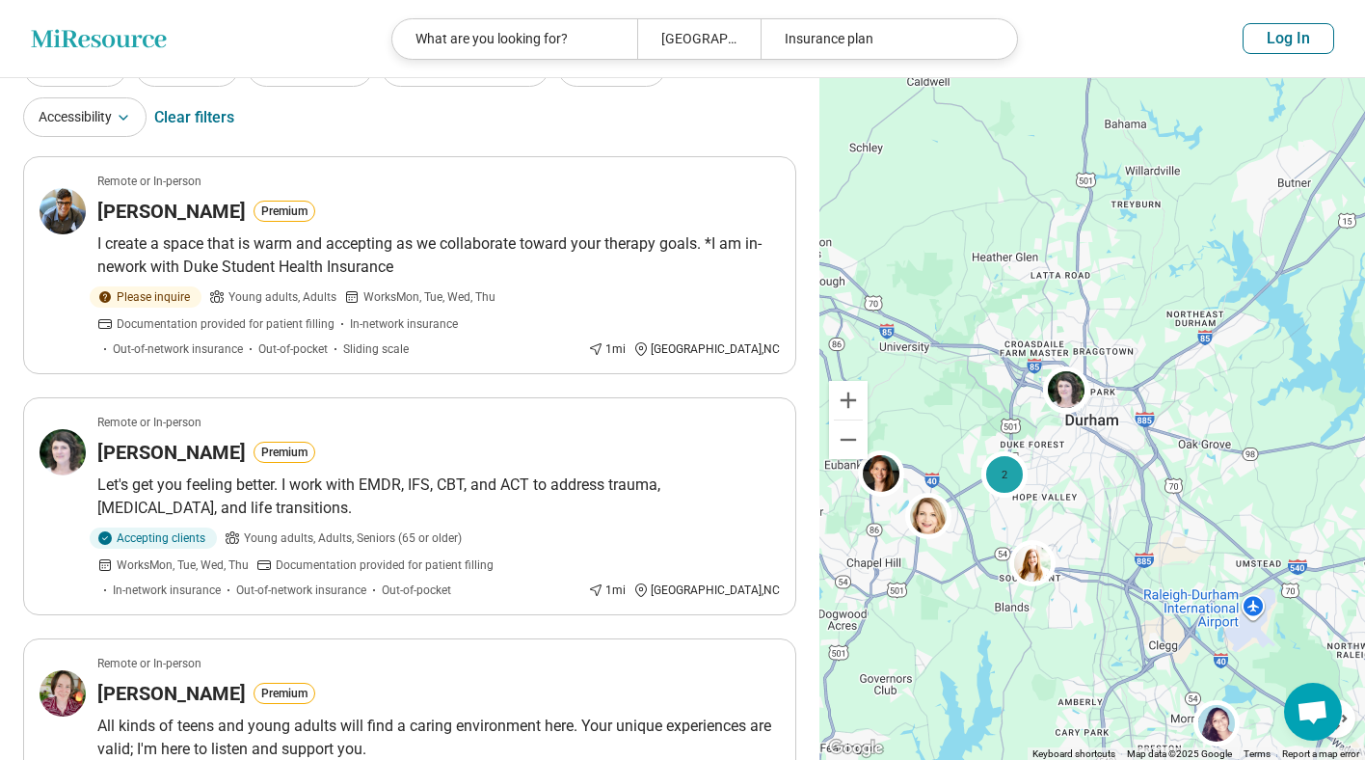
scroll to position [0, 0]
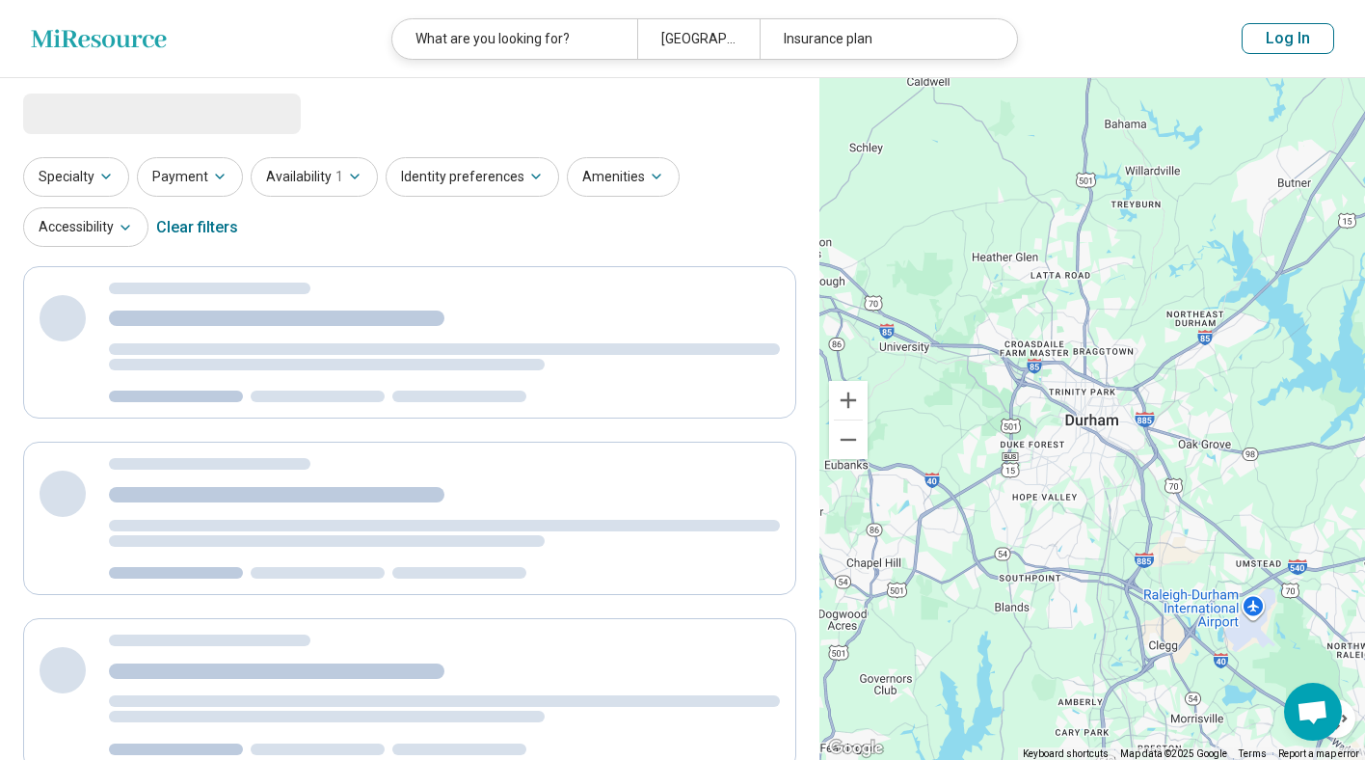
select select "***"
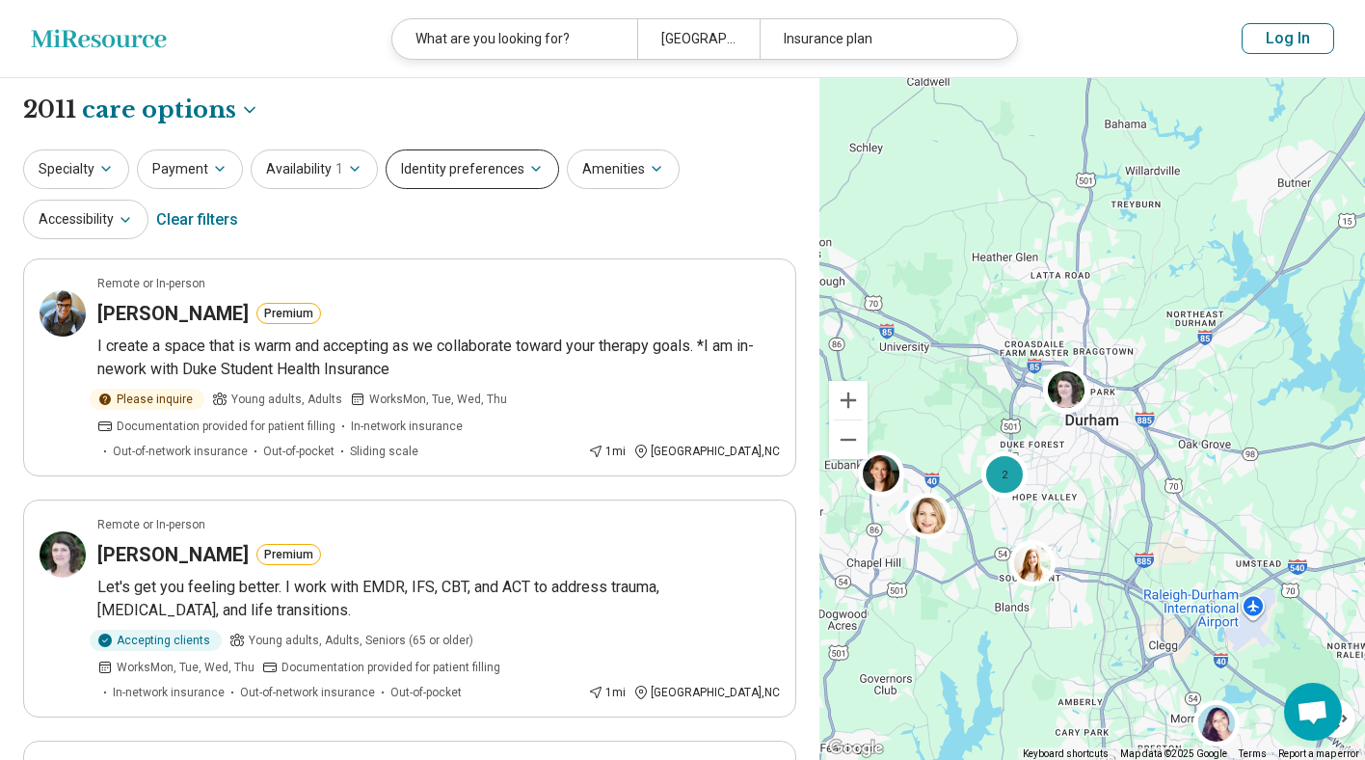
click at [528, 173] on icon "button" at bounding box center [535, 168] width 15 height 15
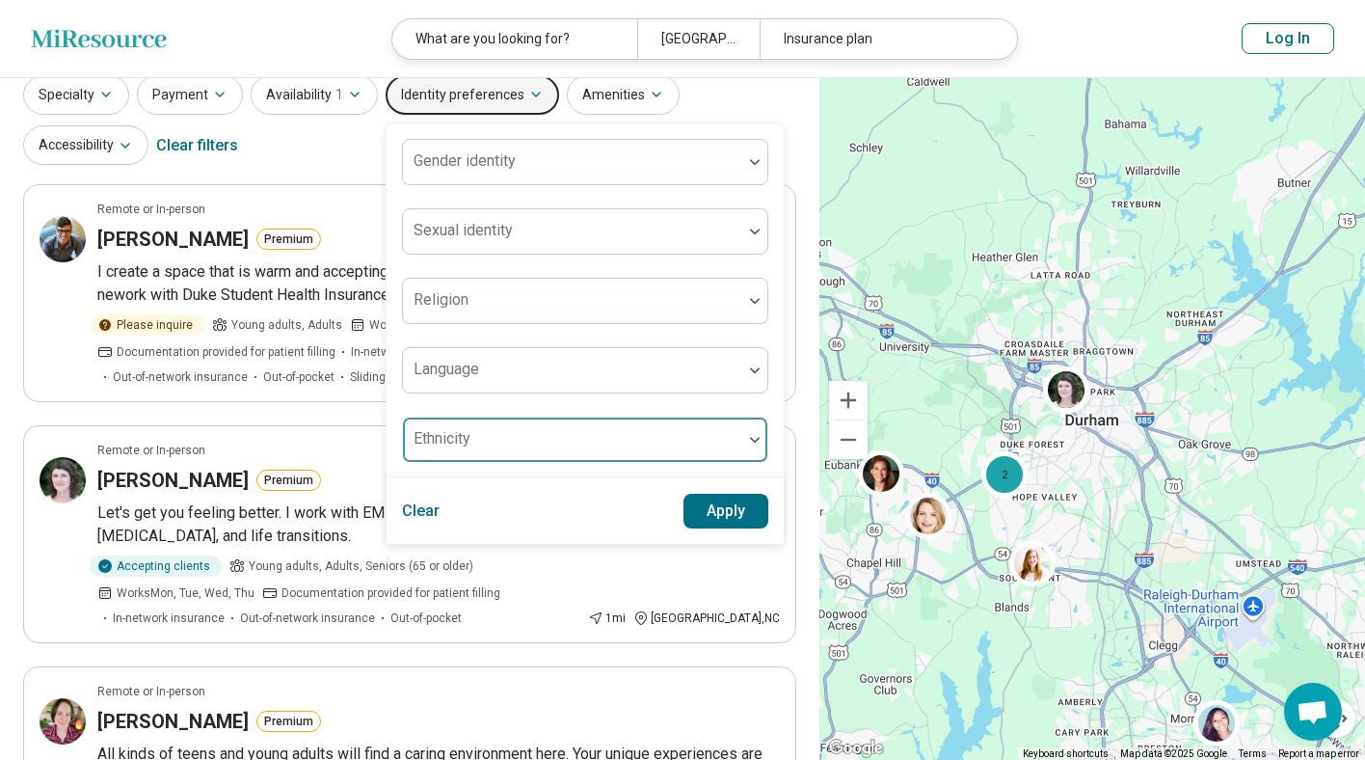
scroll to position [75, 0]
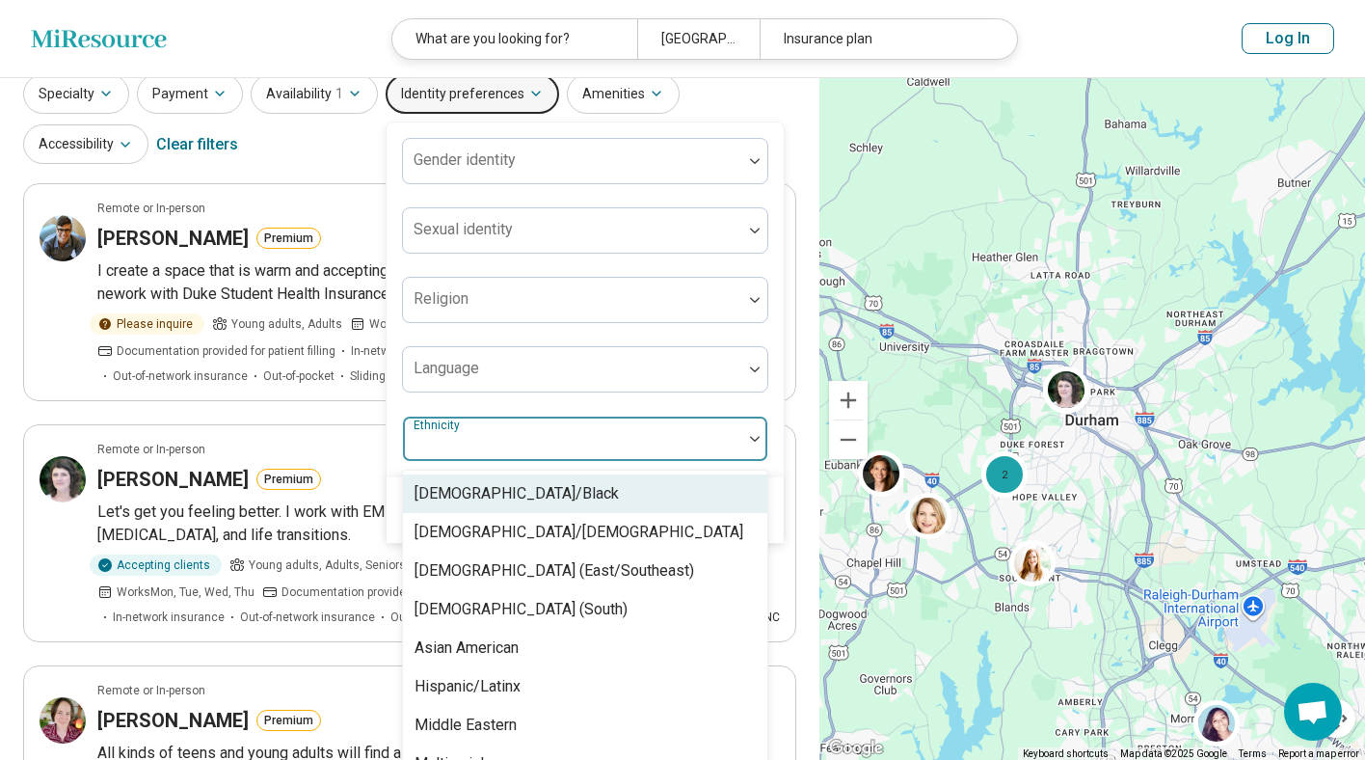
click at [750, 442] on div at bounding box center [754, 438] width 25 height 44
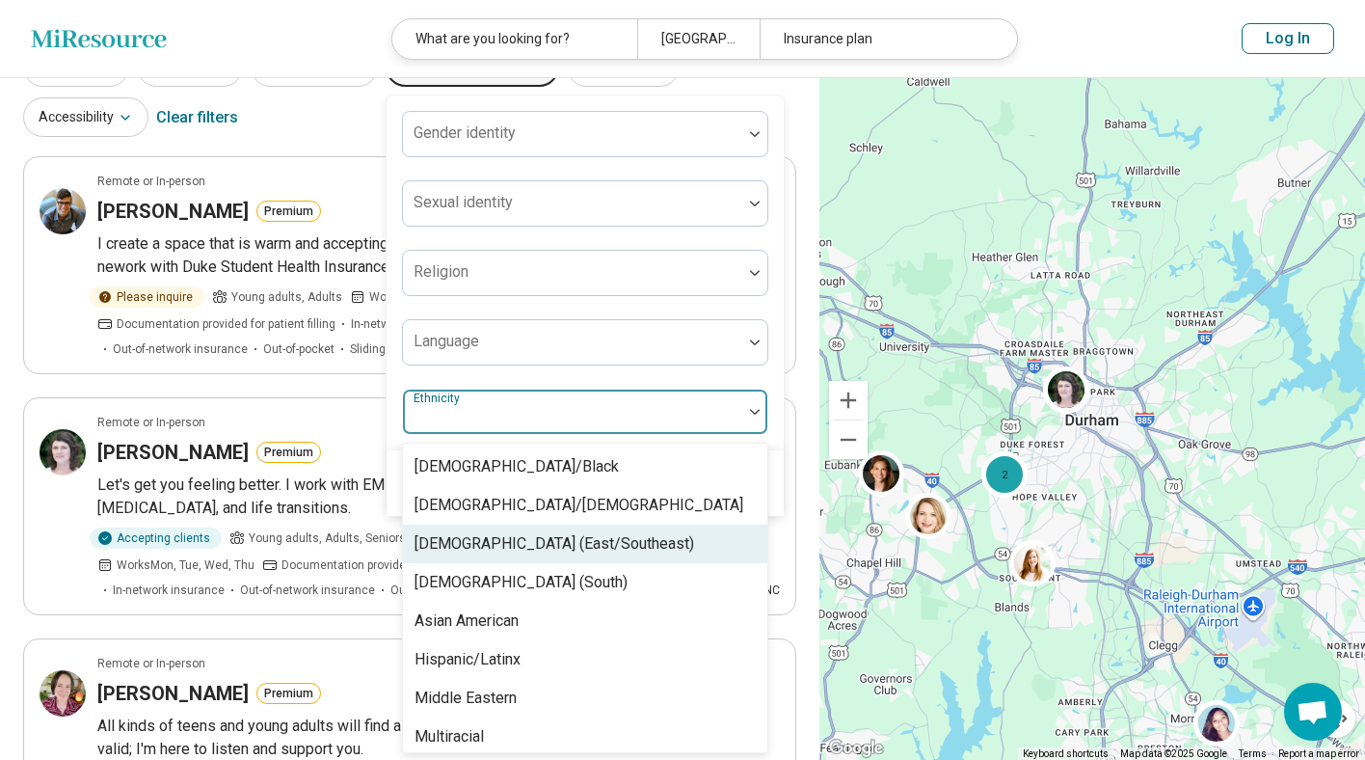
click at [682, 556] on div "[DEMOGRAPHIC_DATA] (East/Southeast)" at bounding box center [585, 543] width 364 height 39
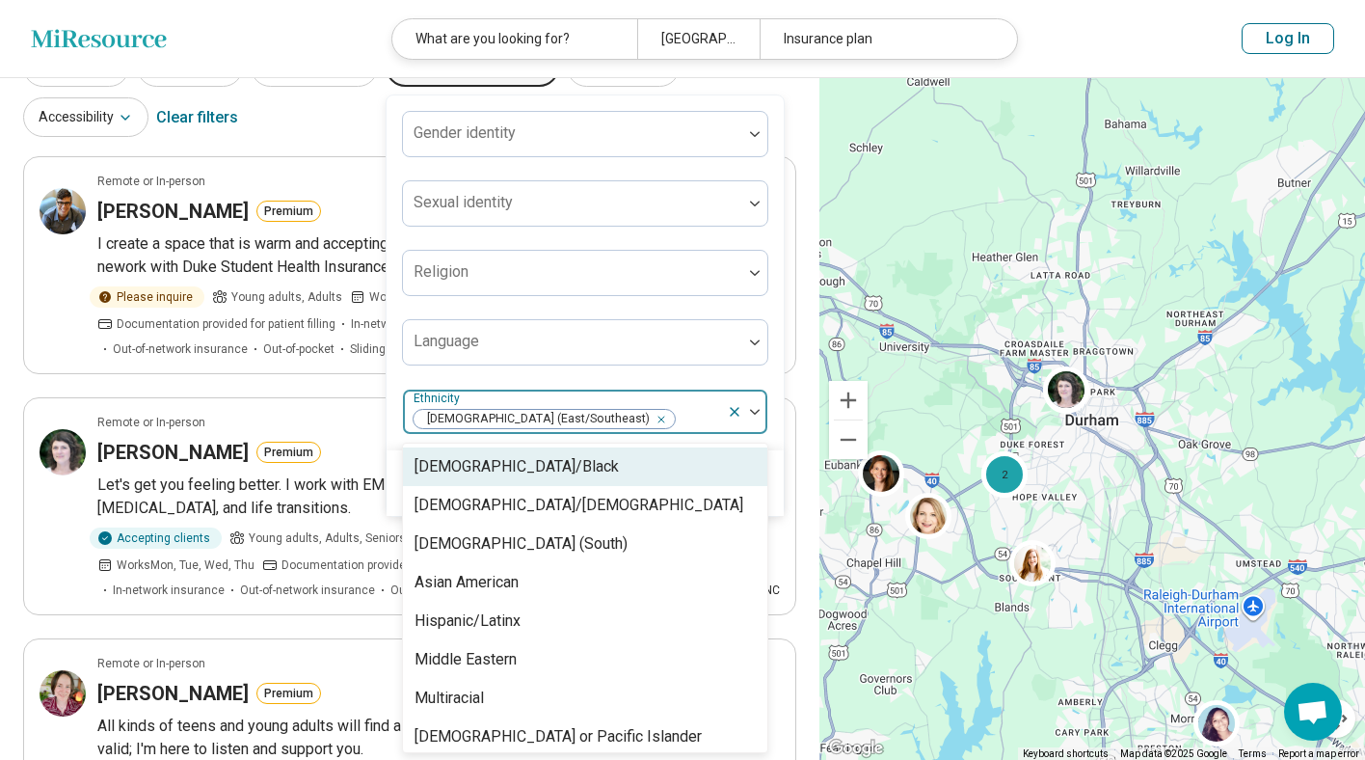
click at [775, 433] on div "Gender identity Sexual identity Religion Language option Asian (East/Southeast)…" at bounding box center [585, 272] width 397 height 355
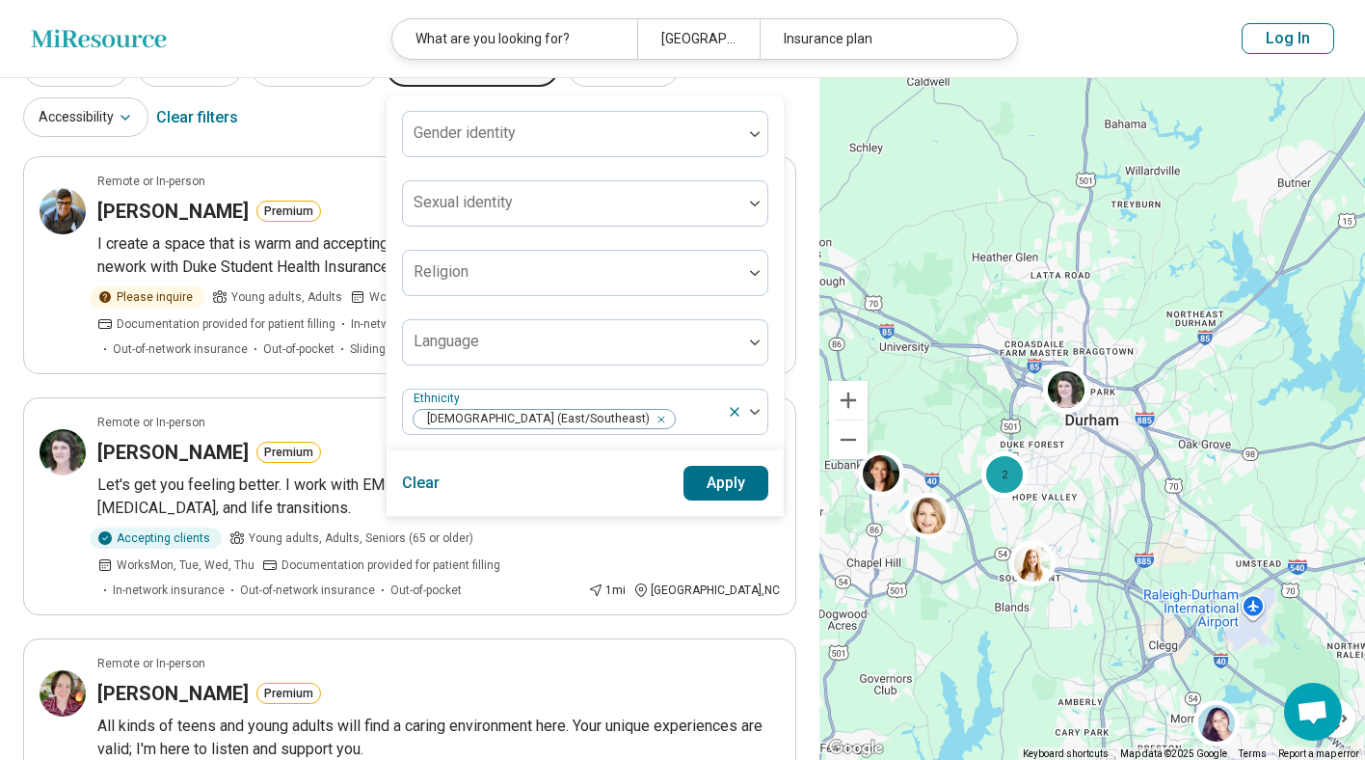
click at [726, 487] on button "Apply" at bounding box center [727, 483] width 86 height 35
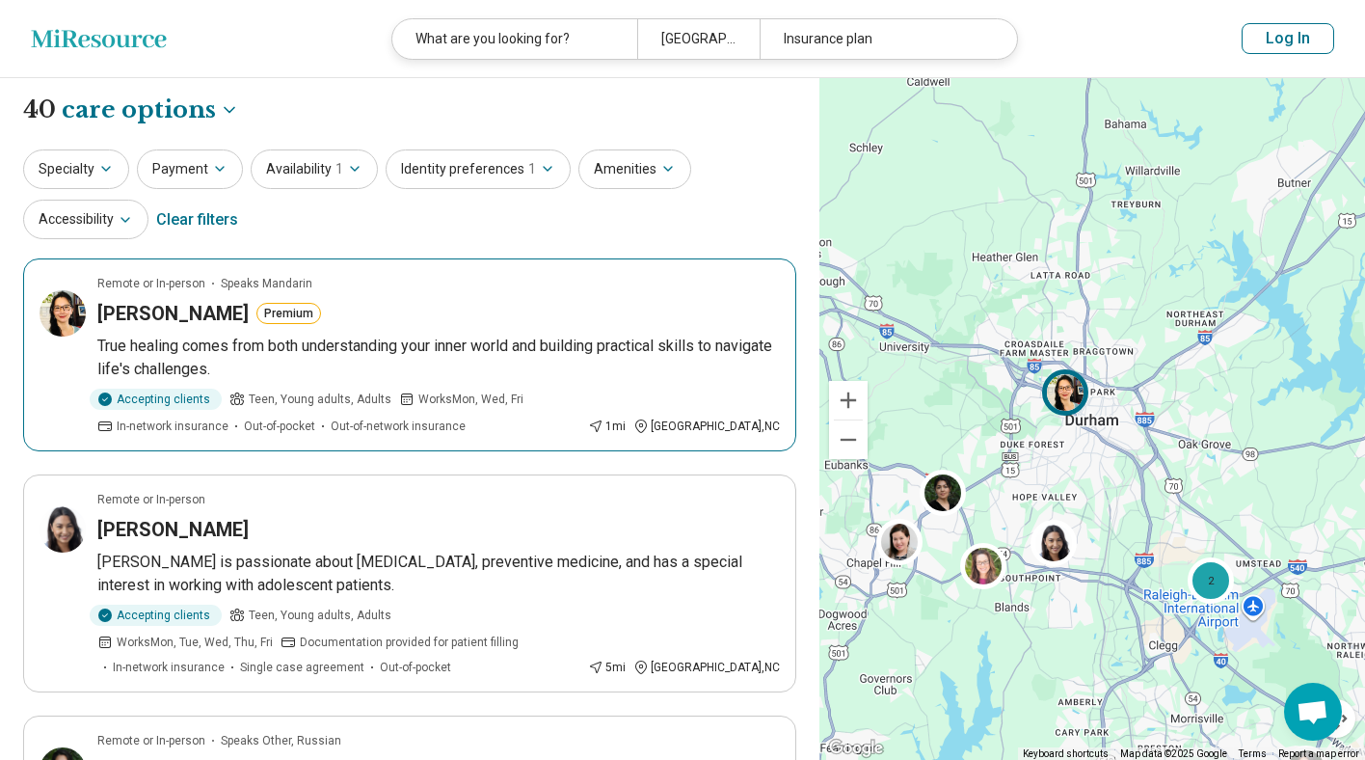
click at [136, 309] on h3 "[PERSON_NAME]" at bounding box center [172, 313] width 151 height 27
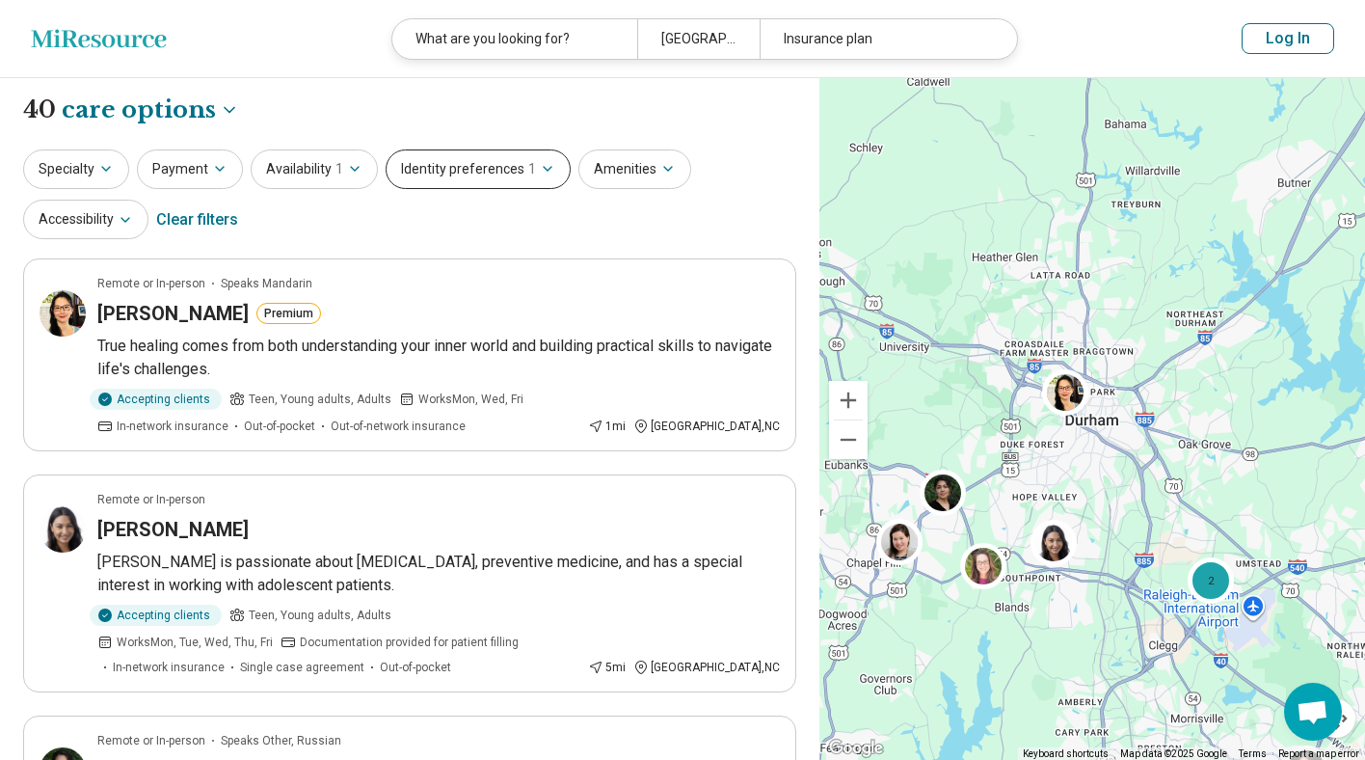
click at [544, 167] on icon "button" at bounding box center [548, 169] width 8 height 4
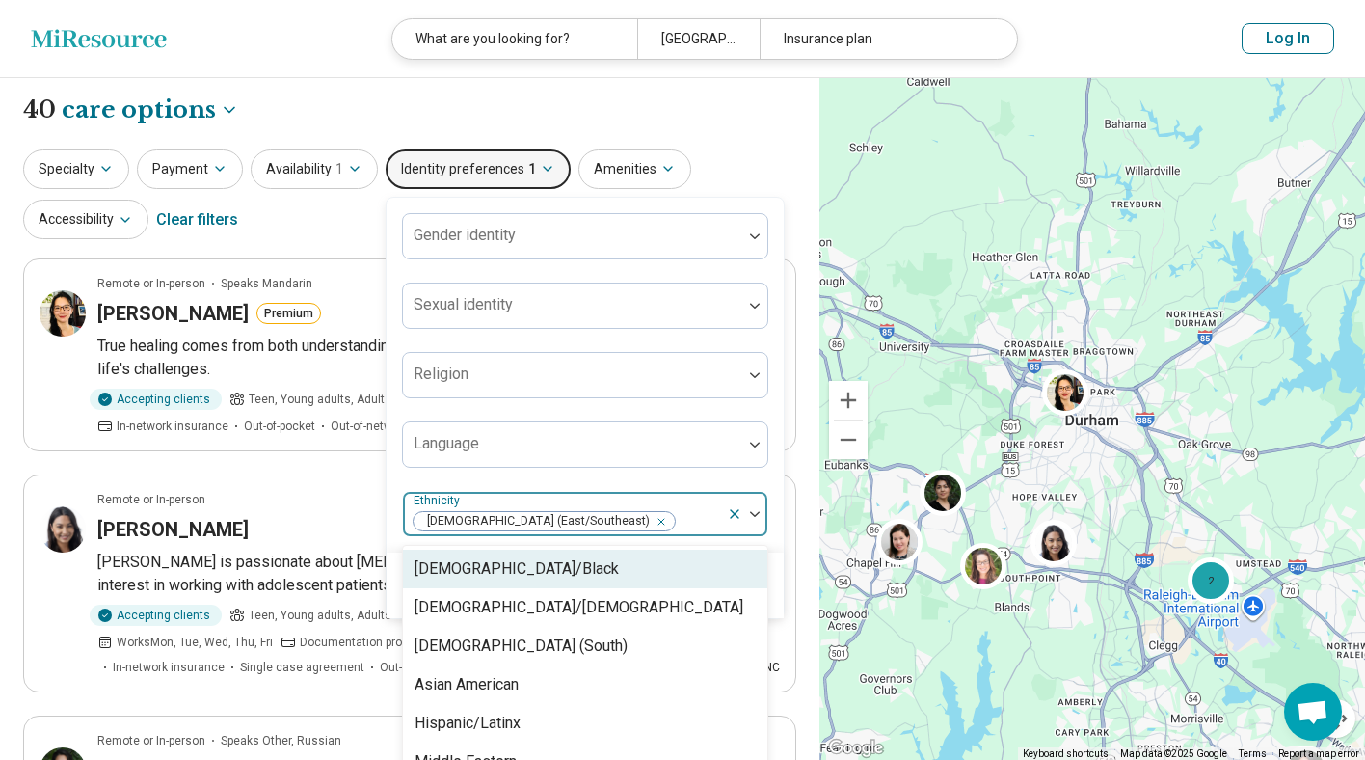
click at [750, 511] on img at bounding box center [755, 514] width 10 height 6
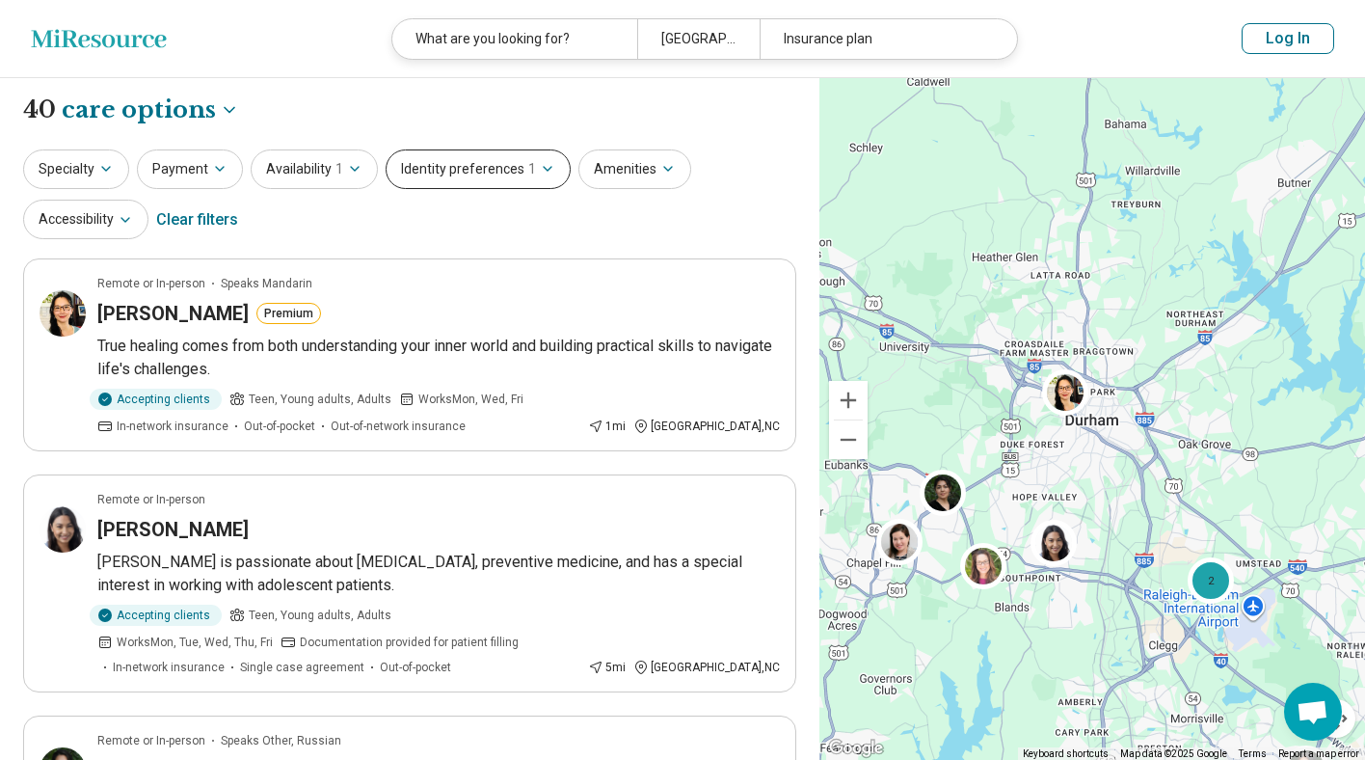
click at [540, 171] on icon "button" at bounding box center [547, 168] width 15 height 15
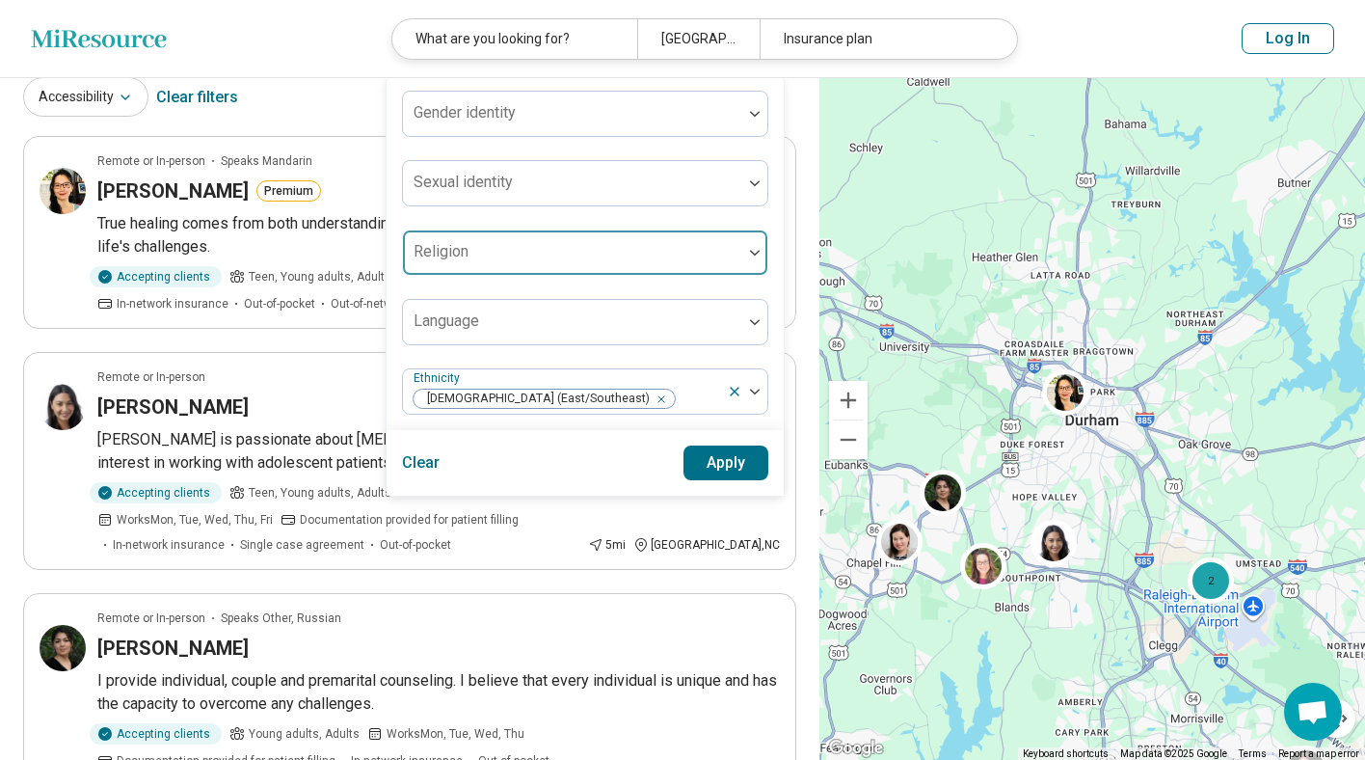
scroll to position [126, 0]
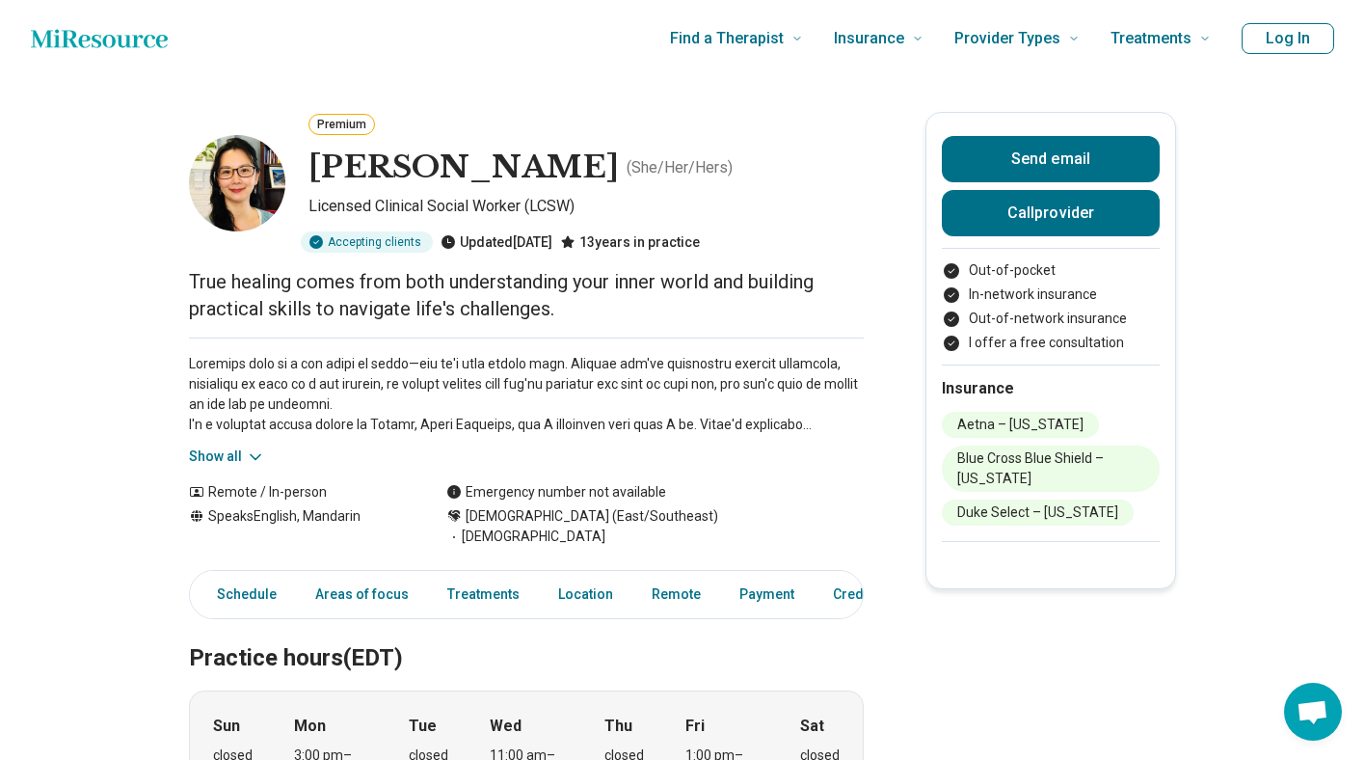
click at [222, 457] on button "Show all" at bounding box center [227, 456] width 76 height 20
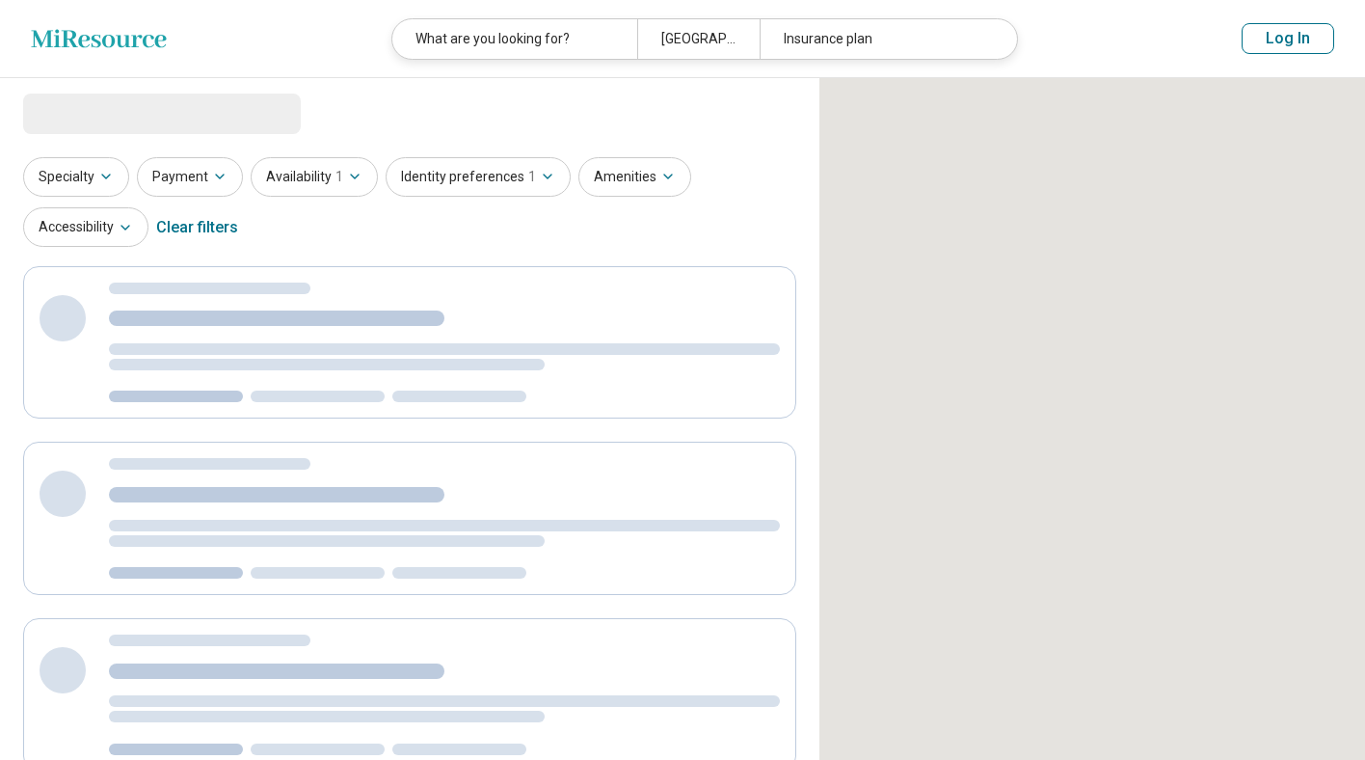
select select "***"
